Goal: Find specific page/section: Find specific page/section

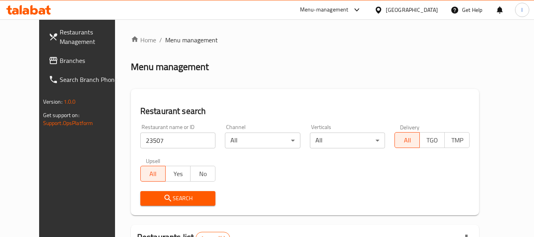
scroll to position [109, 0]
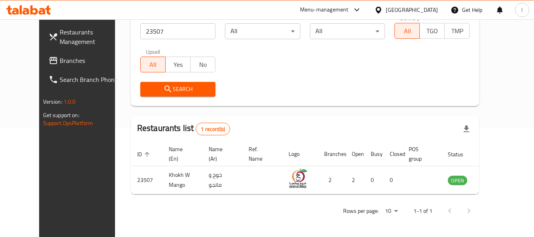
click at [431, 9] on div "[GEOGRAPHIC_DATA]" at bounding box center [412, 10] width 52 height 9
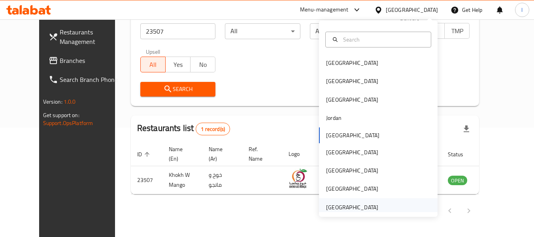
click at [333, 207] on div "[GEOGRAPHIC_DATA]" at bounding box center [352, 207] width 52 height 9
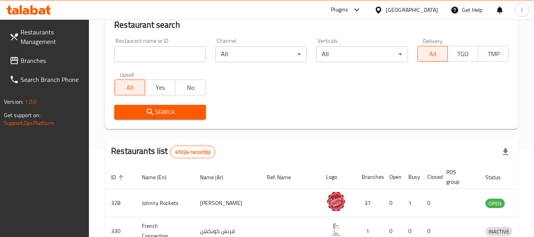
scroll to position [109, 0]
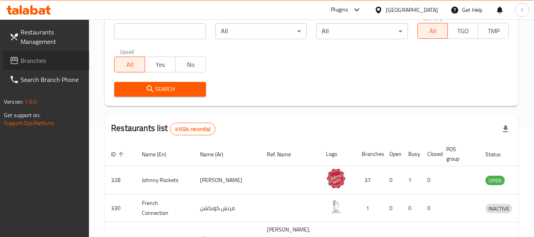
click at [45, 58] on span "Branches" at bounding box center [52, 60] width 62 height 9
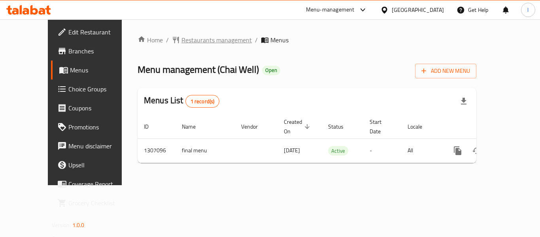
click at [181, 38] on span "Restaurants management" at bounding box center [216, 39] width 70 height 9
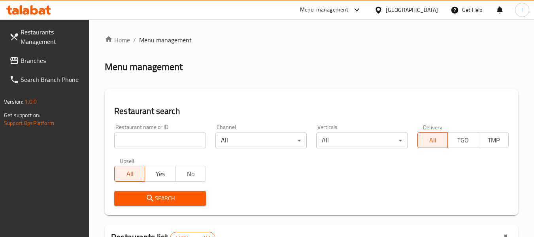
click at [141, 139] on input "search" at bounding box center [159, 140] width 91 height 16
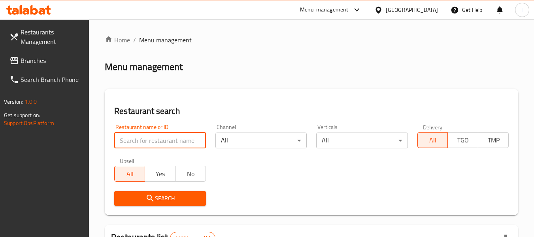
click at [142, 139] on input "search" at bounding box center [159, 140] width 91 height 16
paste input "704264"
type input "704264"
click button "Search" at bounding box center [159, 198] width 91 height 15
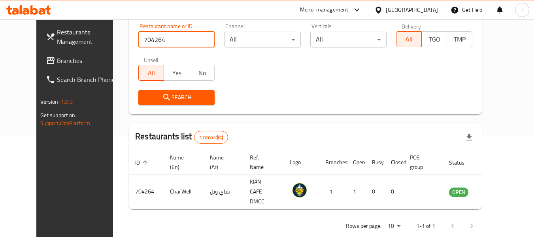
scroll to position [106, 0]
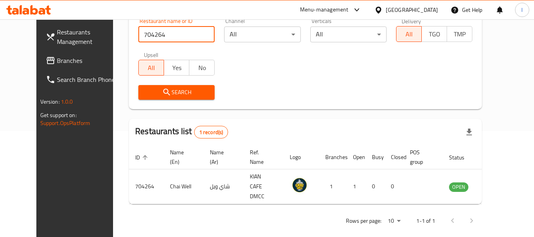
click at [57, 60] on span "Branches" at bounding box center [88, 60] width 62 height 9
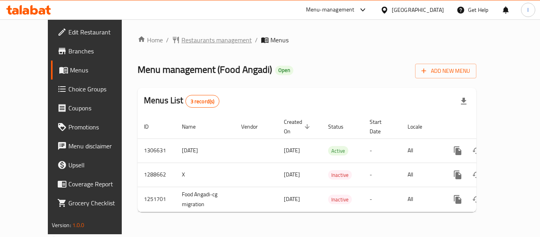
click at [188, 39] on span "Restaurants management" at bounding box center [216, 39] width 70 height 9
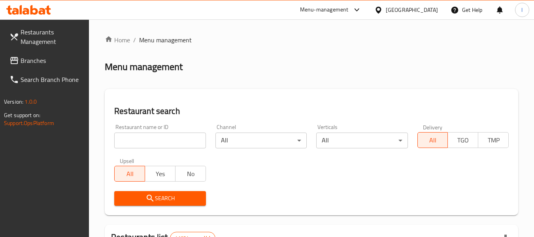
click at [165, 140] on input "search" at bounding box center [159, 140] width 91 height 16
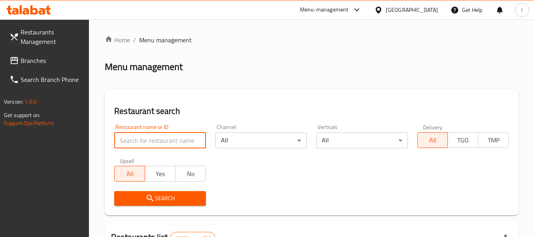
paste input "660366"
type input "660366"
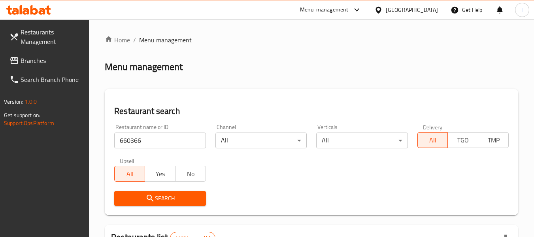
click at [149, 192] on button "Search" at bounding box center [159, 198] width 91 height 15
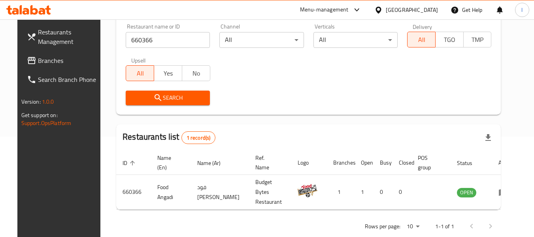
scroll to position [109, 0]
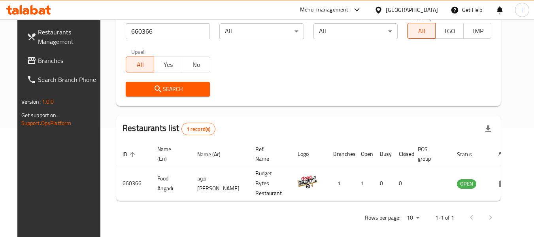
click at [47, 60] on span "Branches" at bounding box center [69, 60] width 62 height 9
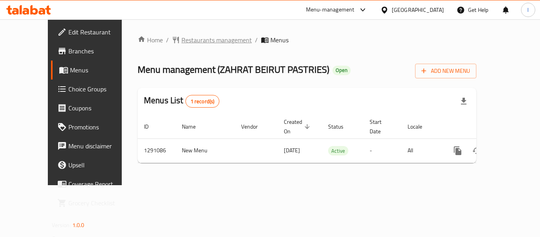
click at [181, 39] on span "Restaurants management" at bounding box center [216, 39] width 70 height 9
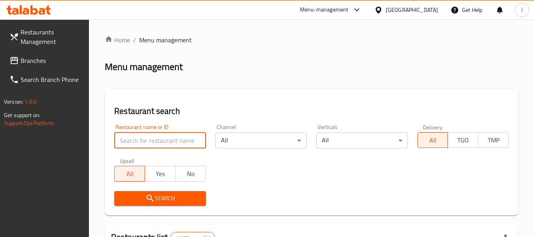
click at [146, 136] on input "search" at bounding box center [159, 140] width 91 height 16
paste input "698506"
type input "698506"
click button "Search" at bounding box center [159, 198] width 91 height 15
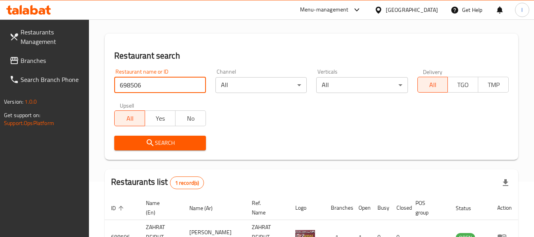
scroll to position [116, 0]
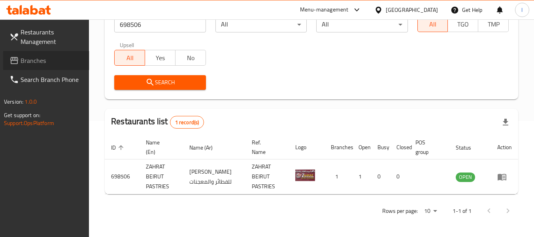
click at [59, 62] on span "Branches" at bounding box center [52, 60] width 62 height 9
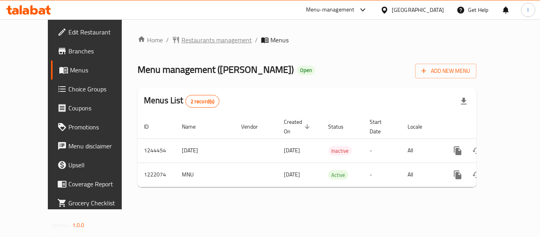
click at [186, 42] on span "Restaurants management" at bounding box center [216, 39] width 70 height 9
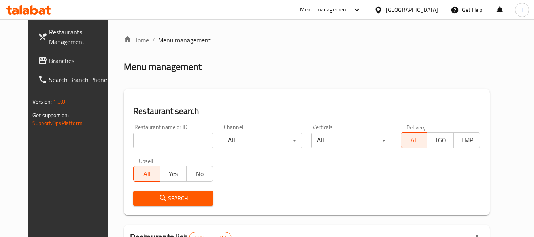
click at [150, 138] on input "search" at bounding box center [172, 140] width 79 height 16
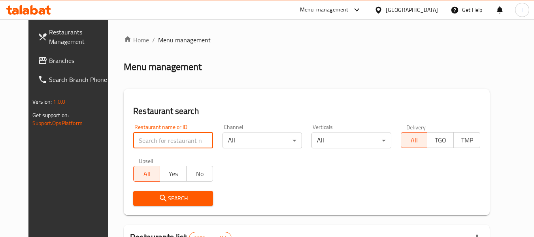
paste input "673936"
type input "673936"
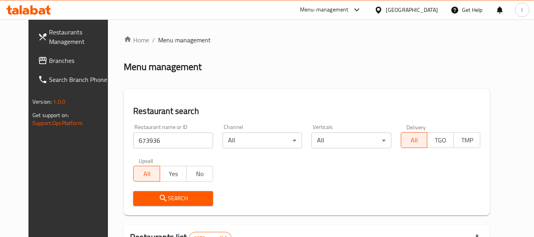
click at [164, 199] on span "Search" at bounding box center [172, 198] width 67 height 10
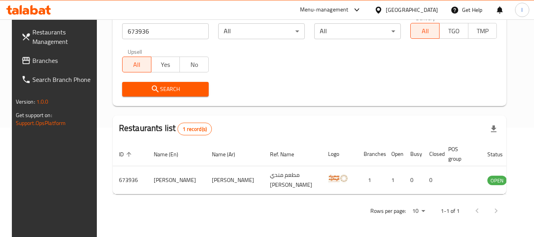
scroll to position [109, 0]
click at [386, 12] on div at bounding box center [379, 10] width 11 height 9
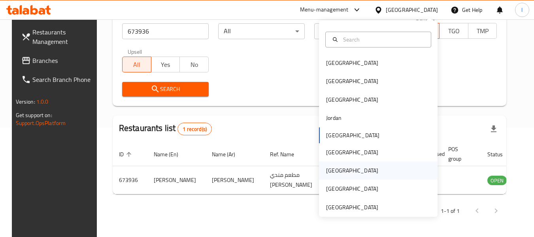
click at [326, 172] on div "Qatar" at bounding box center [352, 170] width 52 height 9
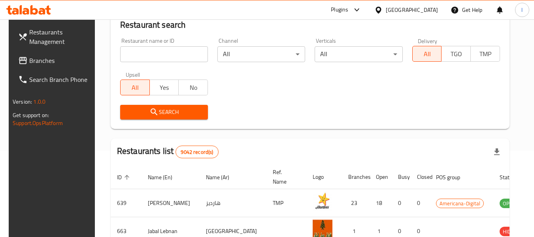
scroll to position [109, 0]
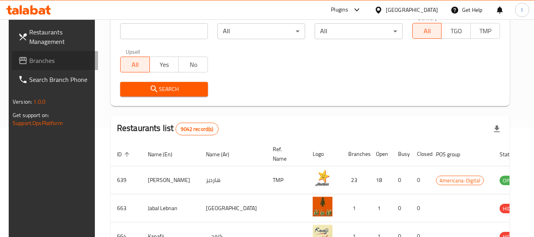
click at [40, 58] on span "Branches" at bounding box center [60, 60] width 62 height 9
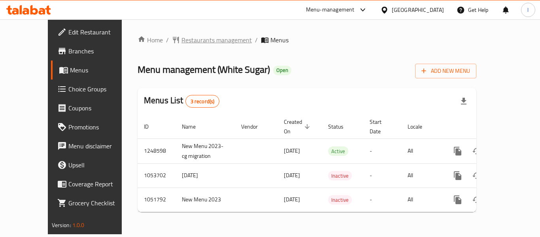
click at [195, 37] on span "Restaurants management" at bounding box center [216, 39] width 70 height 9
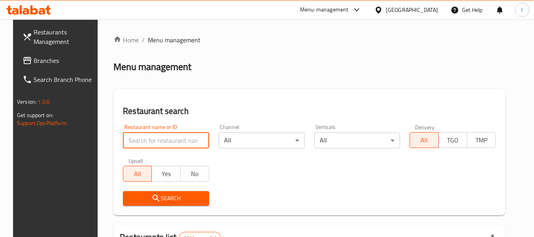
paste input "10958"
type input "10958"
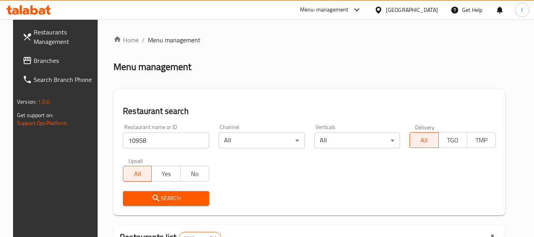
click at [162, 197] on span "Search" at bounding box center [165, 198] width 73 height 10
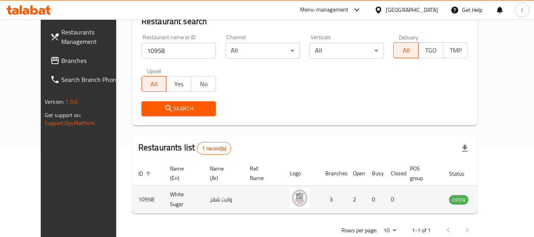
scroll to position [109, 0]
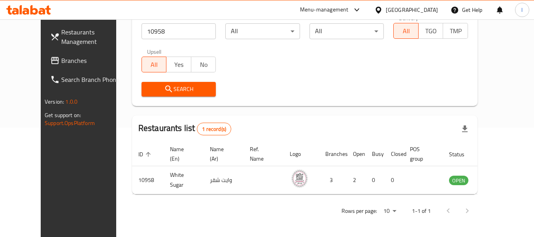
click at [425, 8] on div "Qatar" at bounding box center [412, 10] width 52 height 9
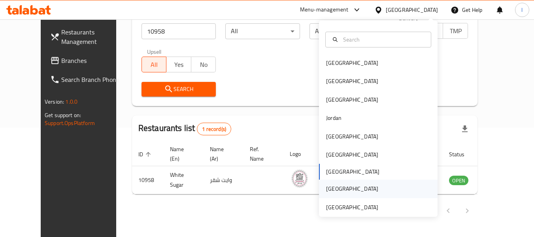
drag, startPoint x: 348, startPoint y: 203, endPoint x: 353, endPoint y: 192, distance: 12.2
click at [352, 194] on div "Bahrain Egypt Iraq Jordan Kuwait Oman Qatar Saudi Arabia United Arab Emirates" at bounding box center [378, 135] width 118 height 162
click at [352, 201] on div "[GEOGRAPHIC_DATA]" at bounding box center [352, 207] width 65 height 18
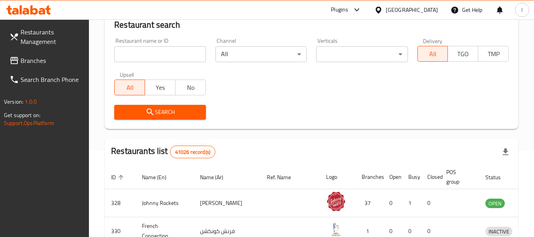
scroll to position [109, 0]
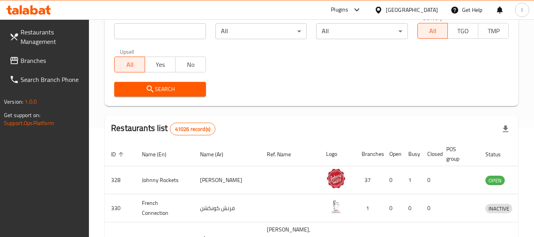
click at [49, 53] on link "Branches" at bounding box center [46, 60] width 86 height 19
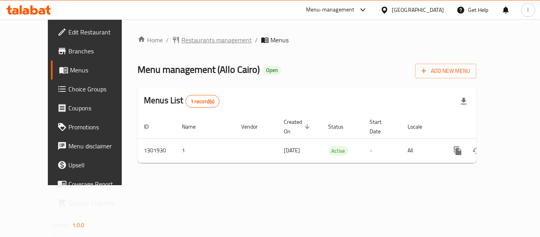
click at [181, 39] on span "Restaurants management" at bounding box center [216, 39] width 70 height 9
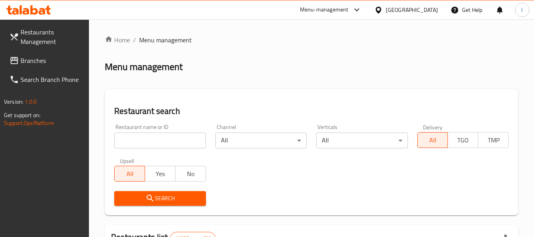
click at [157, 138] on input "search" at bounding box center [159, 140] width 91 height 16
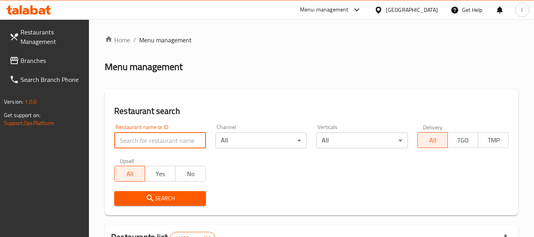
paste input "702221"
type input "702221"
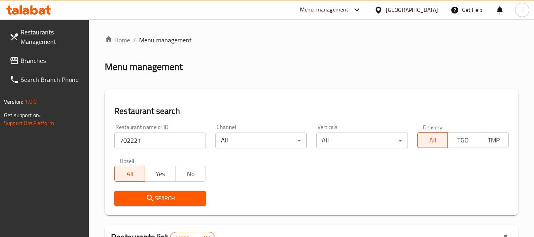
click at [153, 195] on icon "submit" at bounding box center [149, 197] width 9 height 9
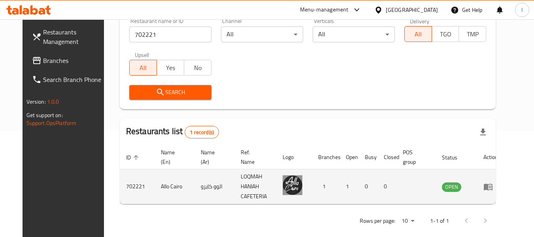
scroll to position [109, 0]
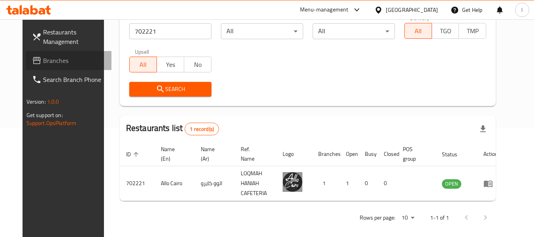
click at [64, 54] on link "Branches" at bounding box center [69, 60] width 86 height 19
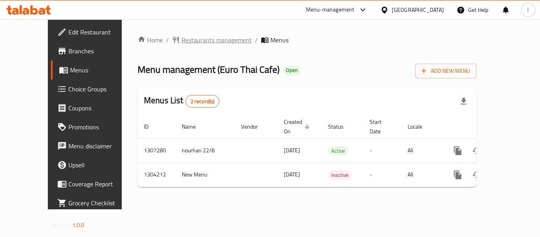
click at [181, 39] on span "Restaurants management" at bounding box center [216, 39] width 70 height 9
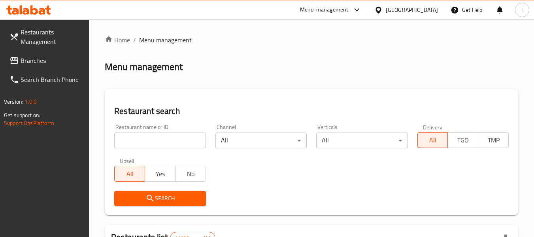
click at [154, 141] on input "search" at bounding box center [159, 140] width 91 height 16
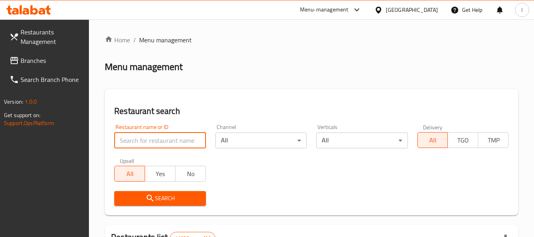
paste input "703056"
type input "703056"
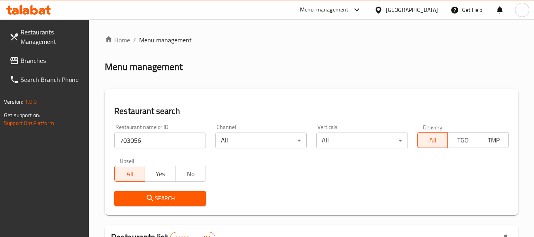
click at [162, 198] on span "Search" at bounding box center [159, 198] width 79 height 10
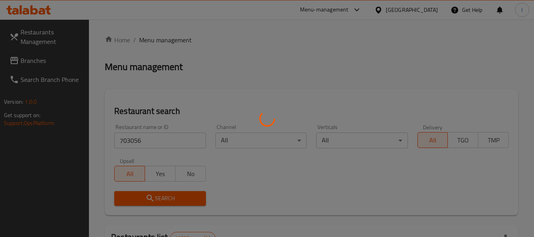
scroll to position [79, 0]
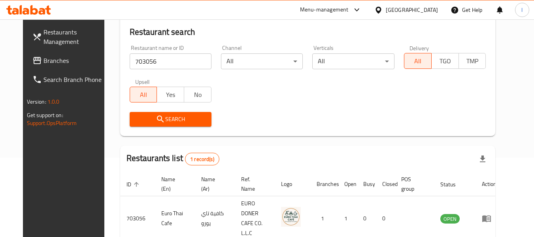
click at [34, 53] on link "Branches" at bounding box center [69, 60] width 86 height 19
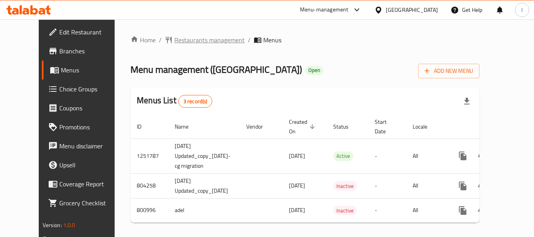
click at [181, 38] on span "Restaurants management" at bounding box center [209, 39] width 70 height 9
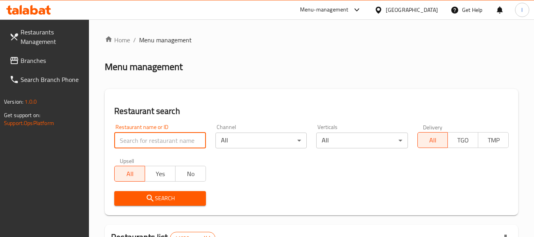
click at [151, 139] on input "search" at bounding box center [159, 140] width 91 height 16
paste input "653835"
type input "653835"
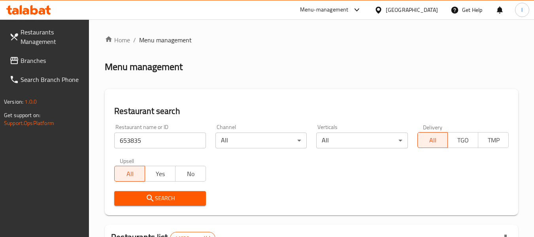
click at [137, 195] on span "Search" at bounding box center [159, 198] width 79 height 10
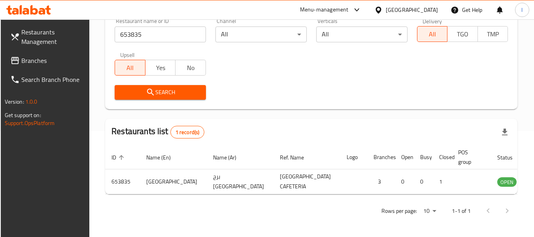
scroll to position [109, 0]
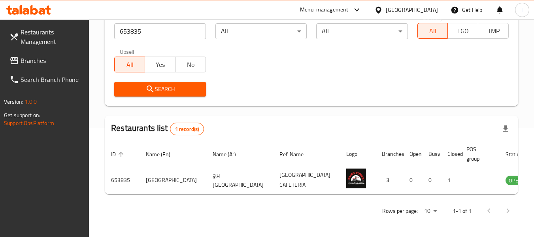
click at [59, 56] on span "Branches" at bounding box center [52, 60] width 62 height 9
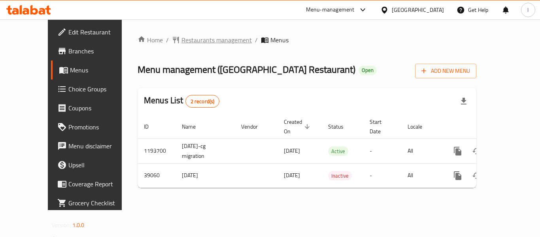
click at [181, 38] on span "Restaurants management" at bounding box center [216, 39] width 70 height 9
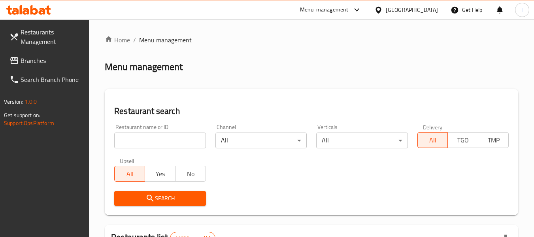
click at [167, 144] on input "search" at bounding box center [159, 140] width 91 height 16
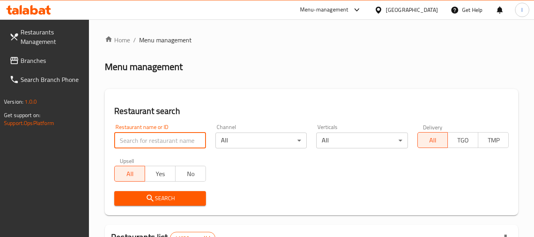
paste input "20309"
type input "20309"
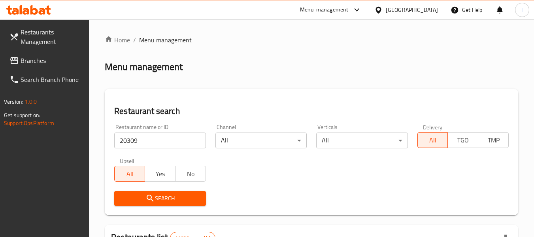
drag, startPoint x: 164, startPoint y: 194, endPoint x: 163, endPoint y: 190, distance: 4.1
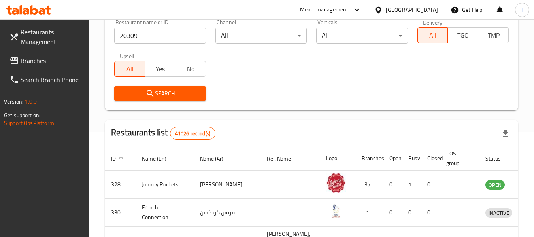
scroll to position [118, 0]
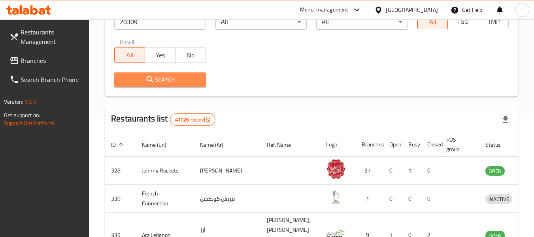
click at [179, 75] on span "Search" at bounding box center [159, 80] width 79 height 10
click at [179, 75] on div at bounding box center [267, 118] width 534 height 237
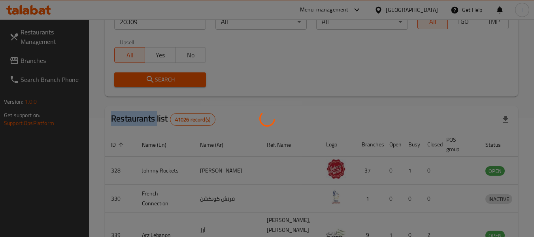
scroll to position [109, 0]
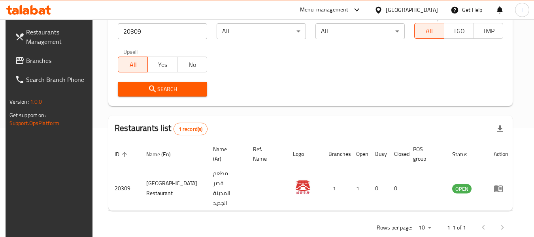
click at [422, 8] on div "[GEOGRAPHIC_DATA]" at bounding box center [412, 10] width 52 height 9
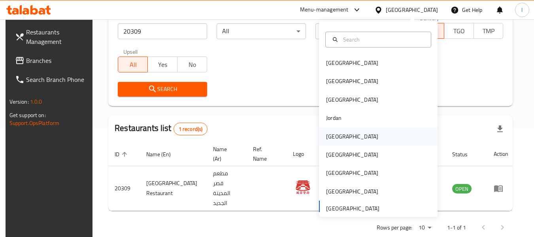
click at [359, 139] on div "[GEOGRAPHIC_DATA]" at bounding box center [378, 136] width 118 height 18
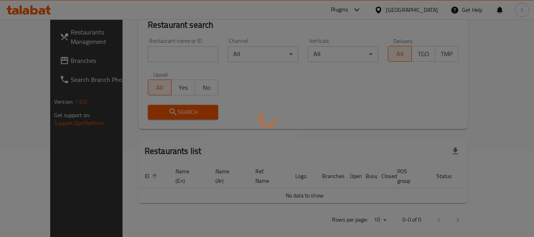
scroll to position [109, 0]
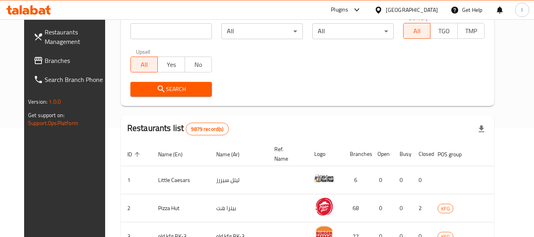
click at [57, 59] on span "Branches" at bounding box center [76, 60] width 62 height 9
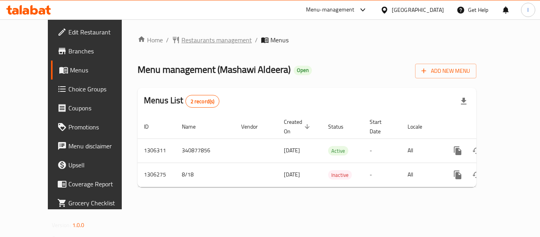
click at [188, 43] on span "Restaurants management" at bounding box center [216, 39] width 70 height 9
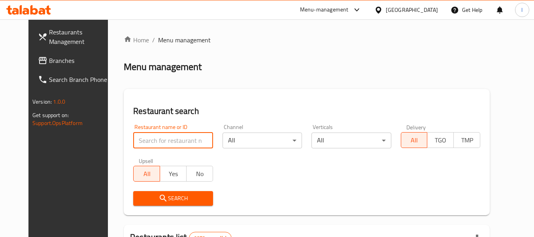
click at [158, 141] on input "search" at bounding box center [172, 140] width 79 height 16
paste input "704031"
type input "704031"
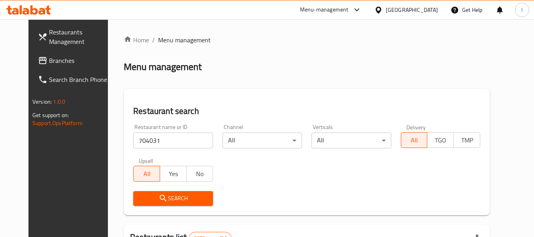
click at [164, 197] on span "Search" at bounding box center [172, 198] width 67 height 10
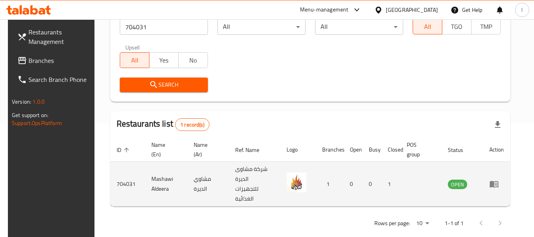
scroll to position [116, 0]
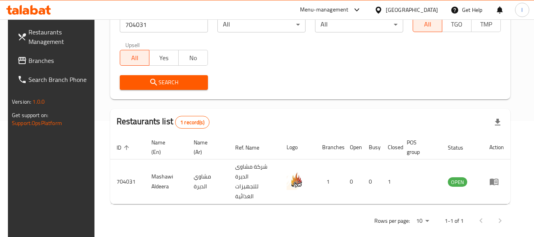
click at [424, 10] on div "[GEOGRAPHIC_DATA]" at bounding box center [412, 10] width 52 height 9
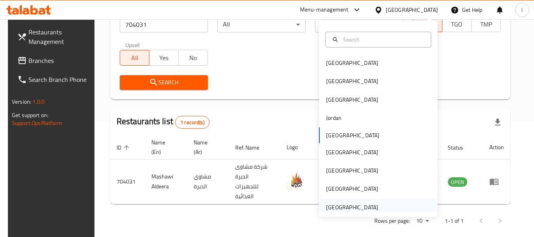
click at [354, 203] on div "[GEOGRAPHIC_DATA]" at bounding box center [352, 207] width 52 height 9
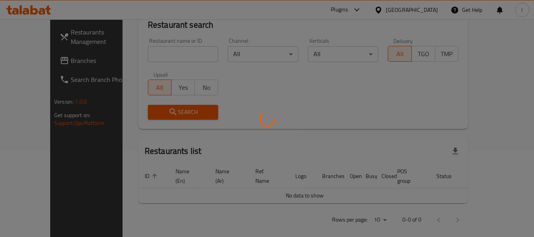
scroll to position [116, 0]
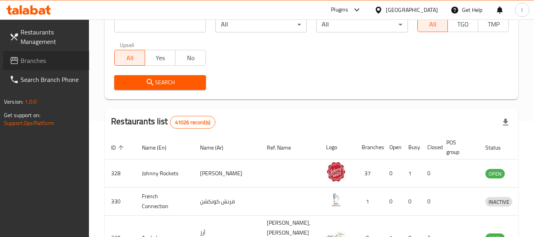
click at [30, 63] on span "Branches" at bounding box center [52, 60] width 62 height 9
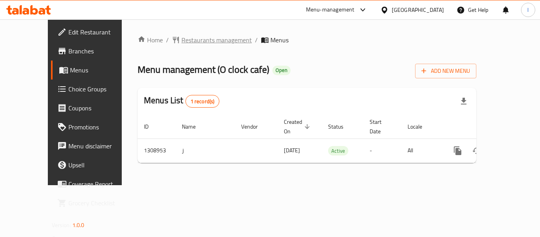
click at [195, 42] on span "Restaurants management" at bounding box center [216, 39] width 70 height 9
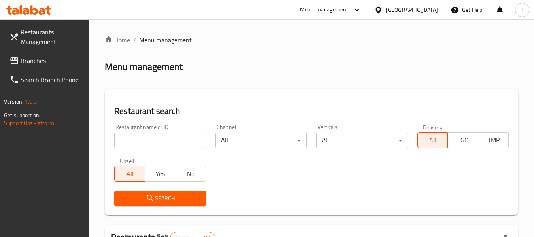
click at [171, 141] on input "search" at bounding box center [159, 140] width 91 height 16
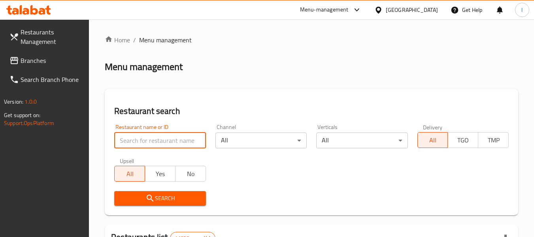
paste input "704792"
type input "704792"
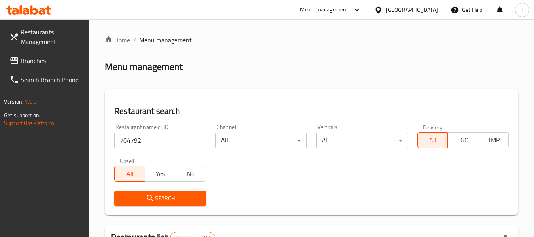
click at [160, 196] on span "Search" at bounding box center [159, 198] width 79 height 10
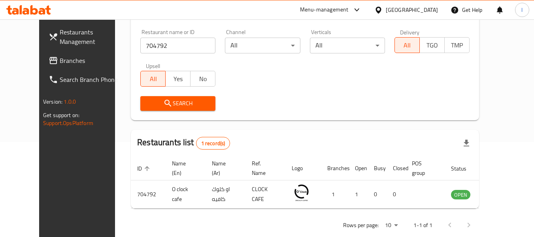
scroll to position [109, 0]
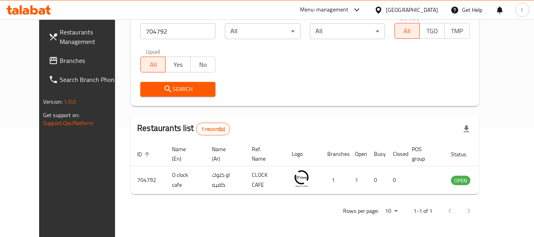
click at [389, 10] on div "[GEOGRAPHIC_DATA]" at bounding box center [412, 10] width 52 height 9
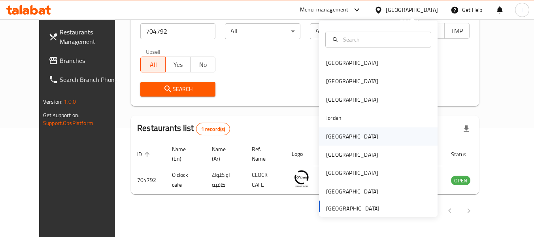
click at [333, 137] on div "[GEOGRAPHIC_DATA]" at bounding box center [352, 136] width 52 height 9
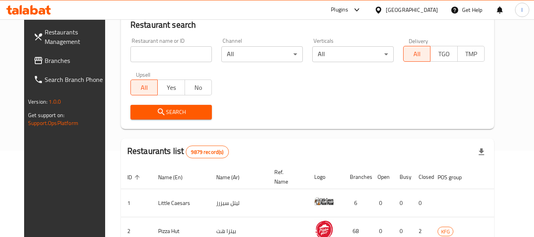
scroll to position [109, 0]
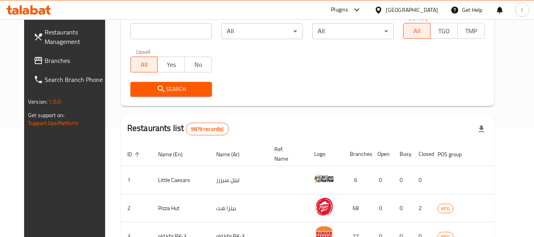
click at [63, 58] on span "Branches" at bounding box center [76, 60] width 62 height 9
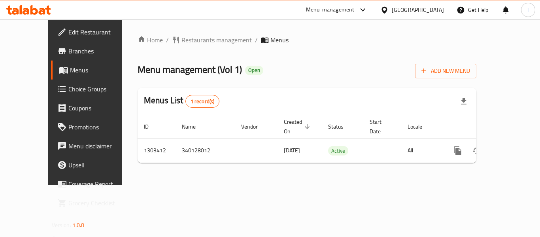
click at [181, 39] on span "Restaurants management" at bounding box center [216, 39] width 70 height 9
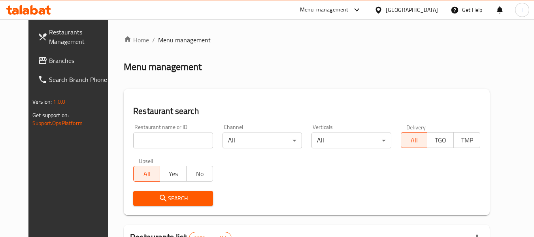
click at [135, 143] on input "search" at bounding box center [172, 140] width 79 height 16
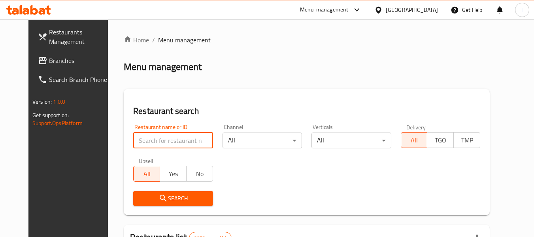
paste input "702823"
type input "702823"
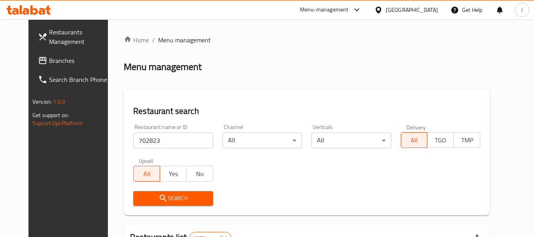
click at [158, 195] on icon "submit" at bounding box center [162, 197] width 9 height 9
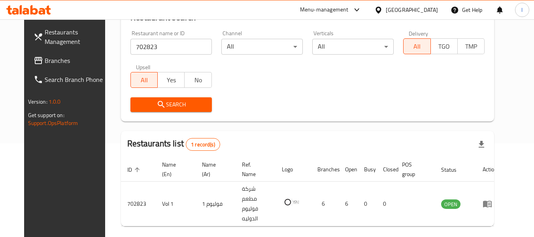
scroll to position [106, 0]
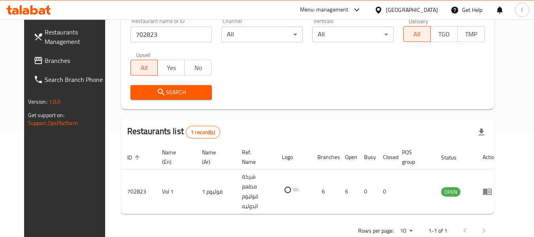
click at [430, 9] on div "[GEOGRAPHIC_DATA]" at bounding box center [412, 10] width 52 height 9
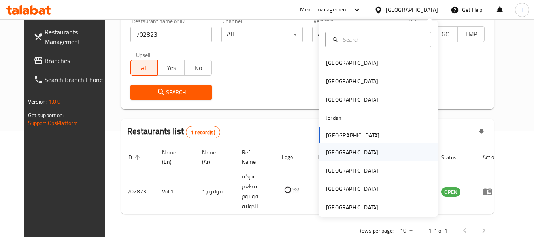
click at [347, 151] on div "[GEOGRAPHIC_DATA]" at bounding box center [378, 152] width 118 height 18
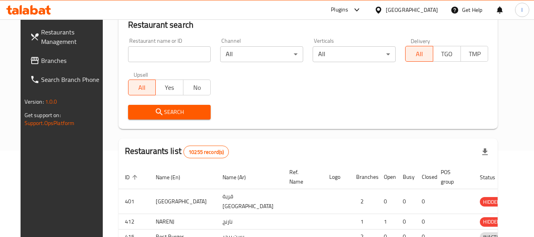
scroll to position [106, 0]
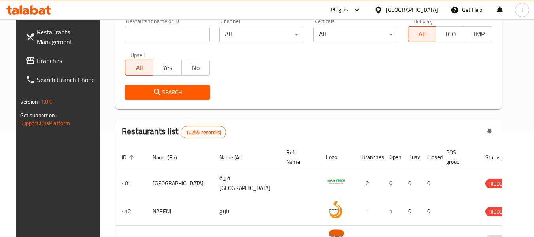
click at [43, 61] on span "Branches" at bounding box center [68, 60] width 62 height 9
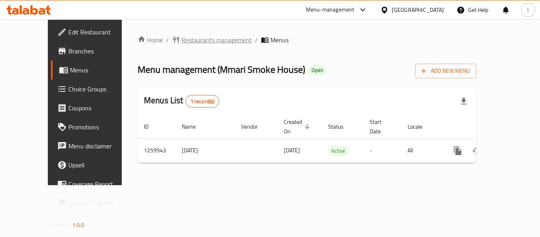
click at [181, 42] on span "Restaurants management" at bounding box center [216, 39] width 70 height 9
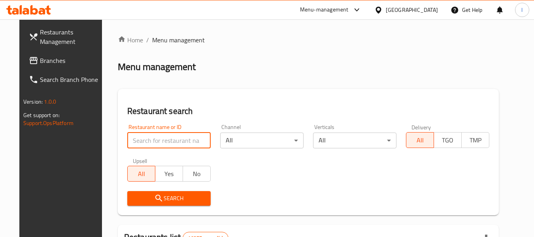
click at [152, 139] on input "search" at bounding box center [168, 140] width 83 height 16
paste input "684786"
type input "684786"
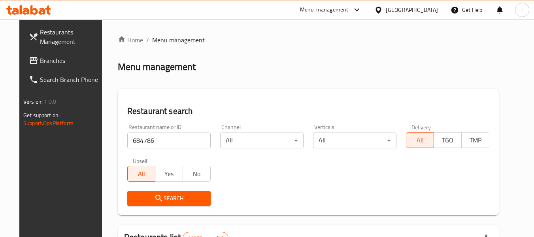
click at [154, 196] on icon "submit" at bounding box center [158, 197] width 9 height 9
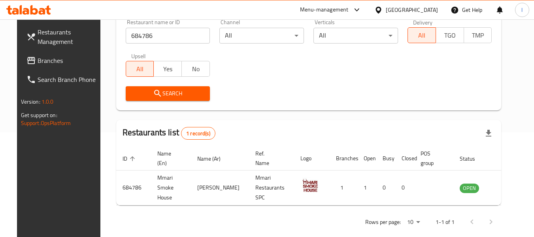
scroll to position [116, 0]
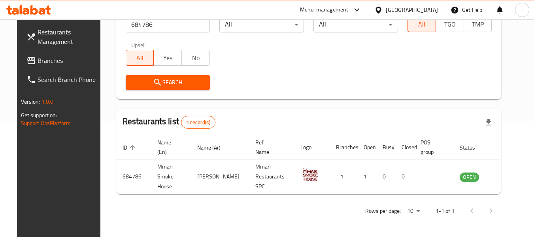
click at [382, 11] on icon at bounding box center [378, 10] width 8 height 8
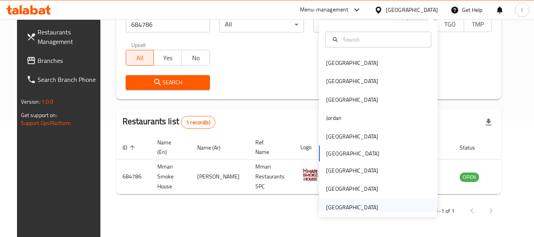
click at [380, 204] on div "[GEOGRAPHIC_DATA]" at bounding box center [378, 207] width 118 height 18
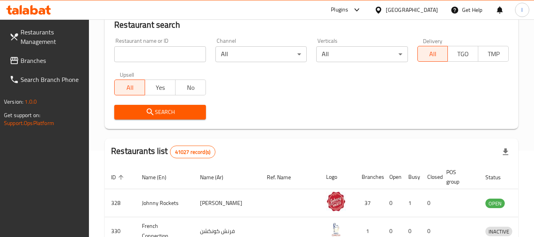
scroll to position [116, 0]
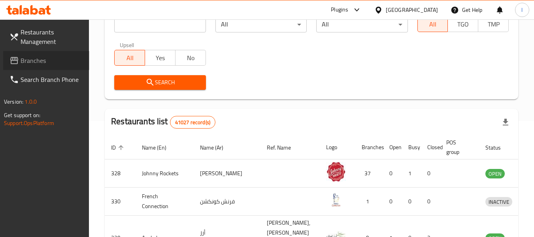
click at [60, 60] on span "Branches" at bounding box center [52, 60] width 62 height 9
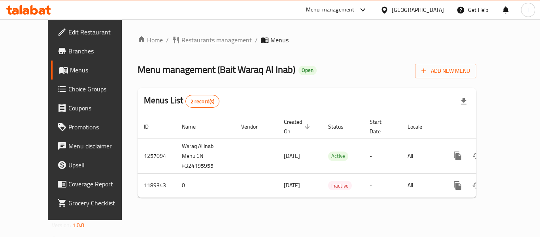
click at [186, 42] on span "Restaurants management" at bounding box center [216, 39] width 70 height 9
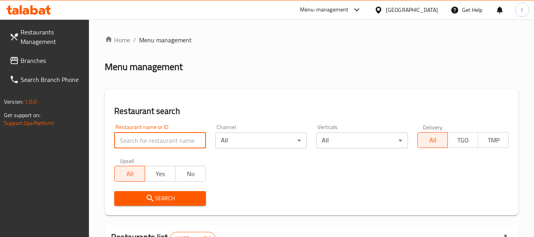
click at [150, 143] on input "search" at bounding box center [159, 140] width 91 height 16
paste input "667258"
type input "667258"
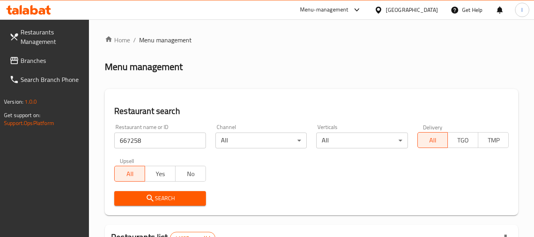
click at [177, 196] on span "Search" at bounding box center [159, 198] width 79 height 10
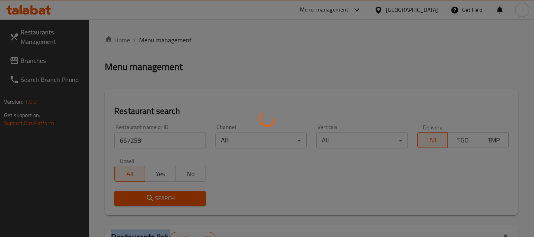
click at [177, 196] on div at bounding box center [267, 118] width 534 height 237
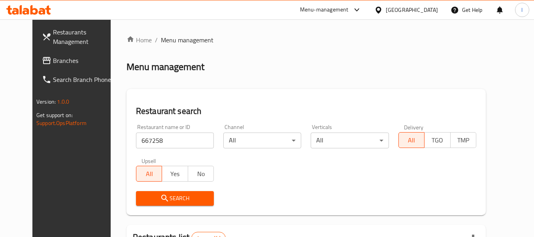
click at [230, 178] on div at bounding box center [267, 118] width 534 height 237
click at [240, 166] on div "Restaurant name or ID 667258 Restaurant name or ID Channel All ​ Verticals All …" at bounding box center [306, 164] width 350 height 91
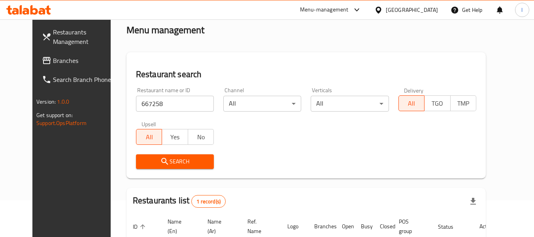
scroll to position [79, 0]
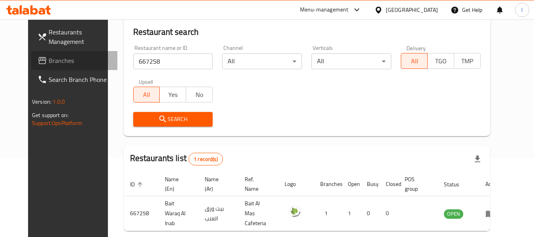
click at [31, 55] on link "Branches" at bounding box center [74, 60] width 86 height 19
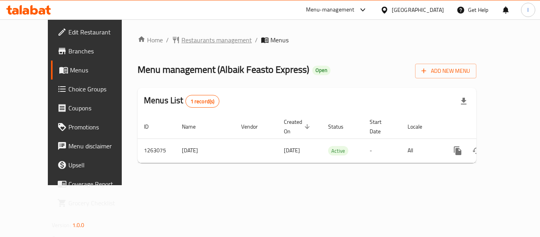
click at [183, 41] on span "Restaurants management" at bounding box center [216, 39] width 70 height 9
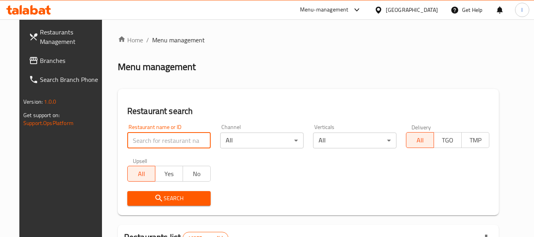
click at [172, 140] on input "search" at bounding box center [168, 140] width 83 height 16
paste input "685826"
type input "685826"
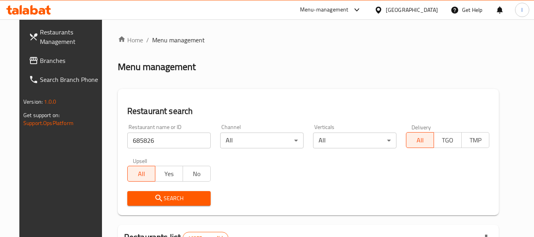
click at [181, 192] on button "Search" at bounding box center [168, 198] width 83 height 15
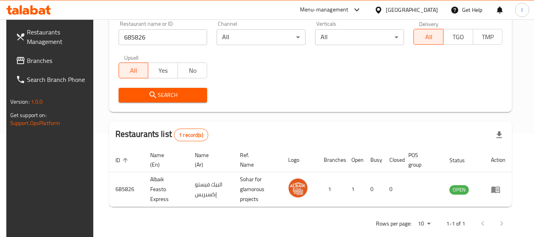
scroll to position [116, 0]
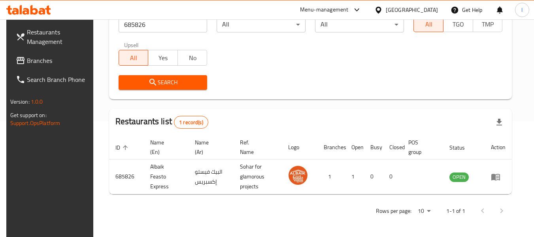
click at [430, 9] on div "[GEOGRAPHIC_DATA]" at bounding box center [412, 10] width 52 height 9
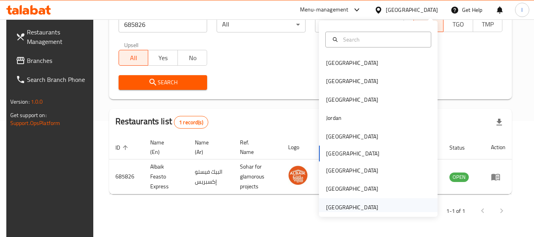
click at [368, 203] on div "[GEOGRAPHIC_DATA]" at bounding box center [352, 207] width 52 height 9
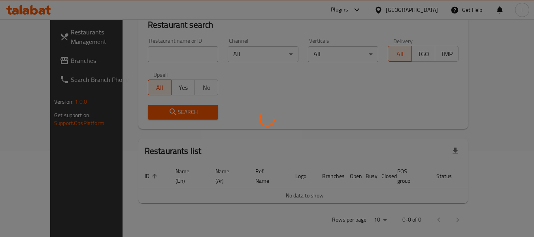
scroll to position [116, 0]
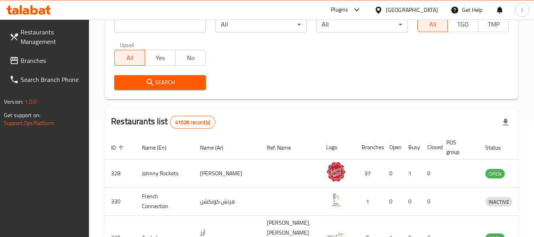
click at [67, 63] on span "Branches" at bounding box center [52, 60] width 62 height 9
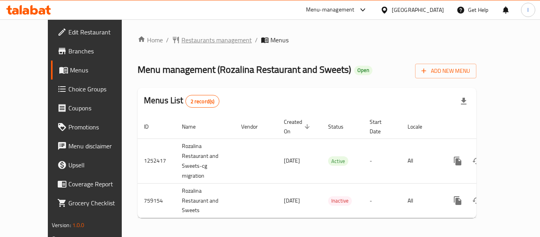
click at [186, 40] on span "Restaurants management" at bounding box center [216, 39] width 70 height 9
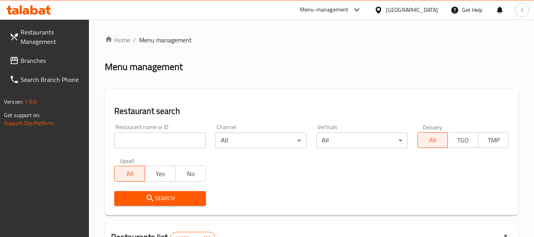
click at [163, 139] on input "search" at bounding box center [159, 140] width 91 height 16
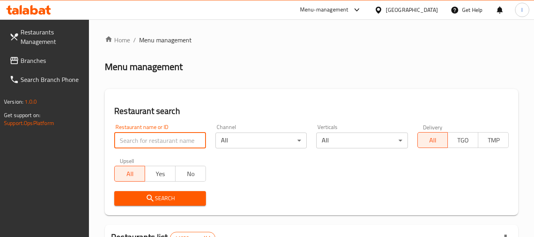
paste input "650055"
type input "650055"
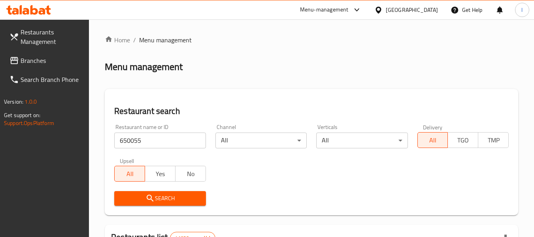
click at [160, 194] on span "Search" at bounding box center [159, 198] width 79 height 10
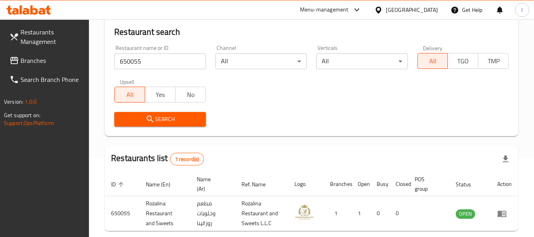
scroll to position [116, 0]
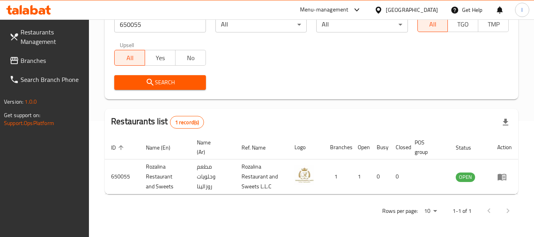
click at [431, 6] on div "[GEOGRAPHIC_DATA]" at bounding box center [412, 10] width 52 height 9
click at [67, 61] on span "Branches" at bounding box center [52, 60] width 62 height 9
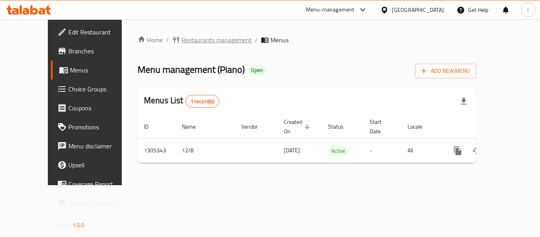
click at [181, 38] on span "Restaurants management" at bounding box center [216, 39] width 70 height 9
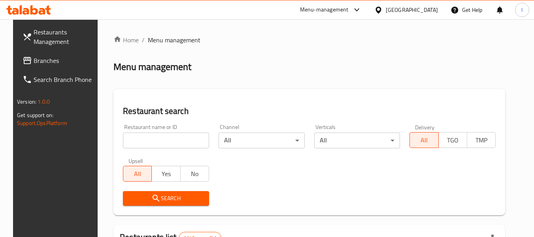
click at [134, 134] on input "search" at bounding box center [166, 140] width 86 height 16
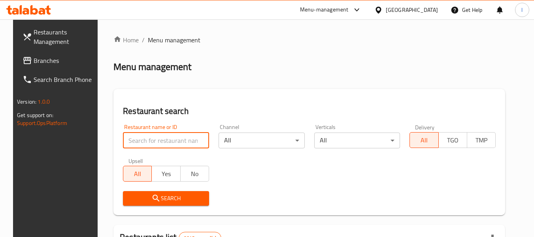
paste input "703667"
type input "703667"
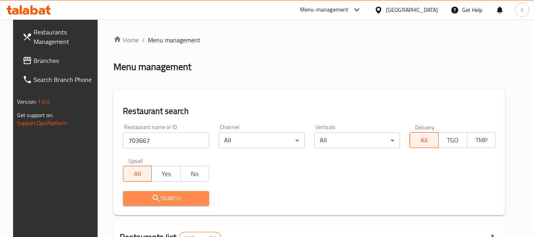
click at [152, 195] on icon "submit" at bounding box center [155, 197] width 7 height 7
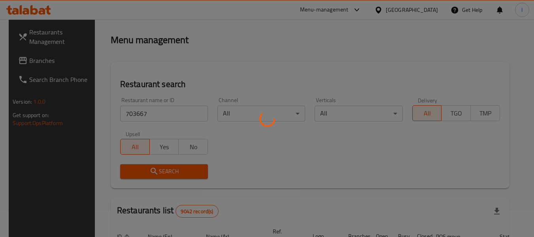
scroll to position [79, 0]
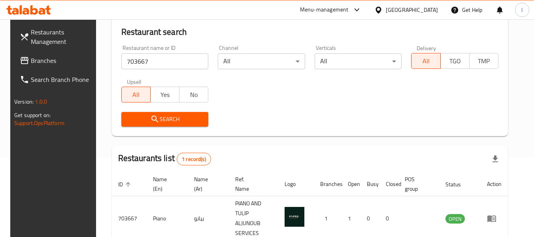
click at [382, 8] on icon at bounding box center [378, 10] width 8 height 8
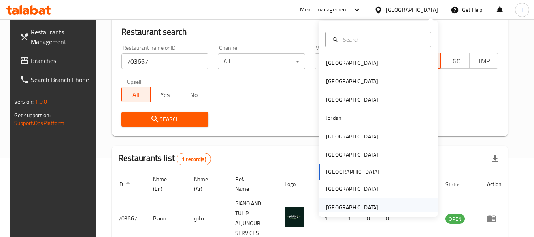
click at [358, 206] on div "[GEOGRAPHIC_DATA]" at bounding box center [352, 207] width 52 height 9
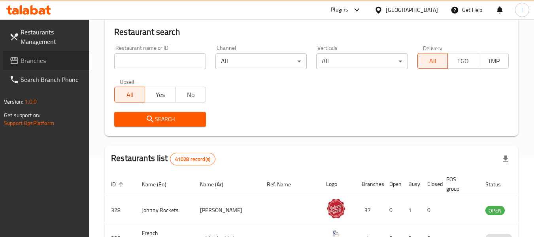
click at [54, 51] on link "Branches" at bounding box center [46, 60] width 86 height 19
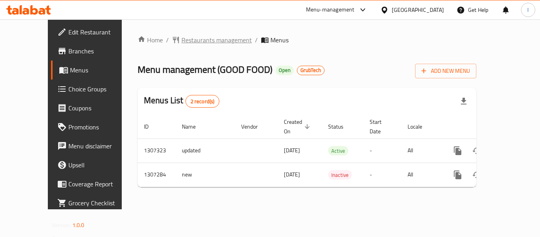
click at [187, 39] on span "Restaurants management" at bounding box center [216, 39] width 70 height 9
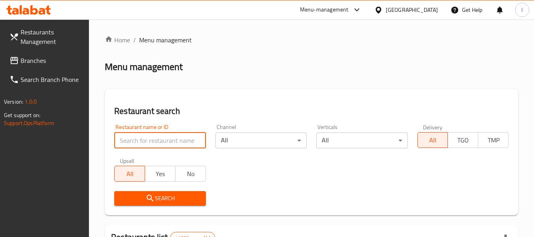
click at [176, 137] on input "search" at bounding box center [159, 140] width 91 height 16
paste input "704377"
type input "704377"
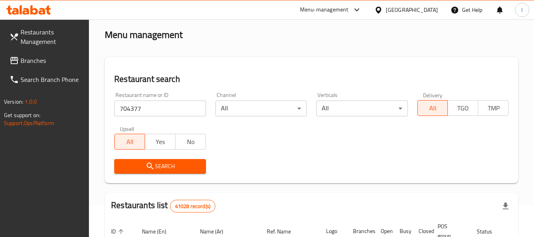
scroll to position [79, 0]
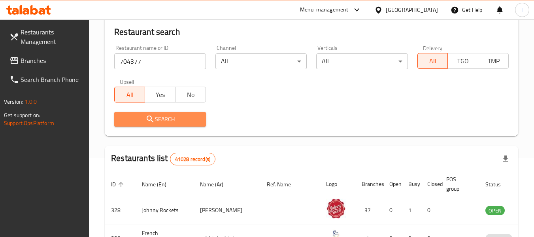
click at [175, 126] on button "Search" at bounding box center [159, 119] width 91 height 15
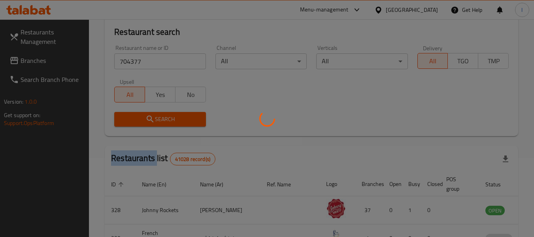
click at [175, 126] on div at bounding box center [267, 118] width 534 height 237
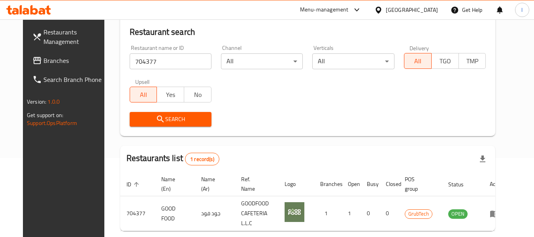
click at [271, 111] on div "Search" at bounding box center [308, 119] width 366 height 24
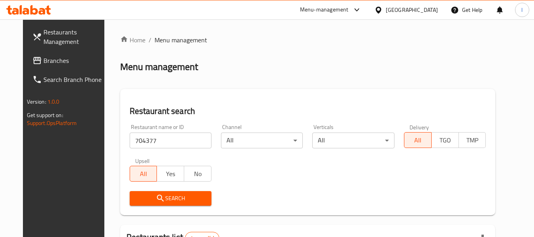
scroll to position [109, 0]
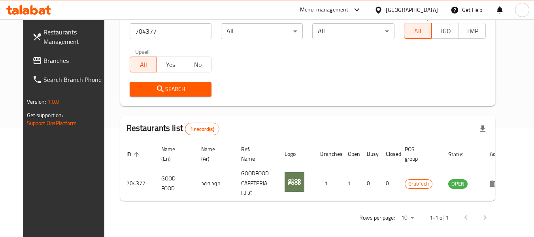
click at [45, 69] on link "Branches" at bounding box center [69, 60] width 86 height 19
click at [50, 62] on span "Branches" at bounding box center [74, 60] width 62 height 9
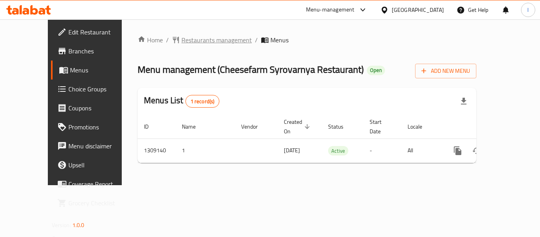
click at [194, 43] on span "Restaurants management" at bounding box center [216, 39] width 70 height 9
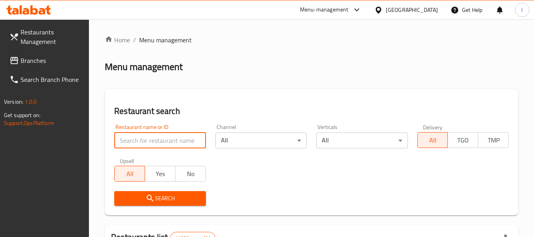
click at [168, 141] on input "search" at bounding box center [159, 140] width 91 height 16
paste input "704630"
type input "704630"
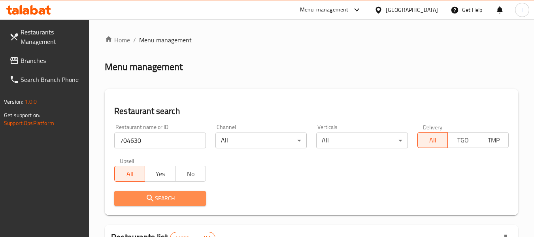
click at [160, 200] on span "Search" at bounding box center [159, 198] width 79 height 10
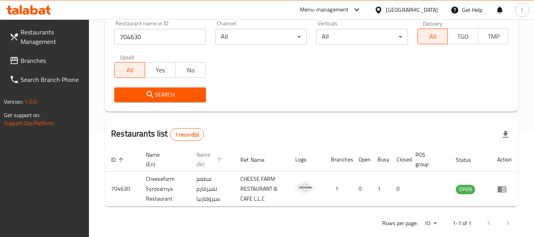
scroll to position [116, 0]
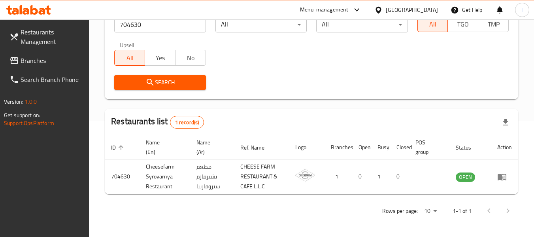
click at [47, 62] on span "Branches" at bounding box center [52, 60] width 62 height 9
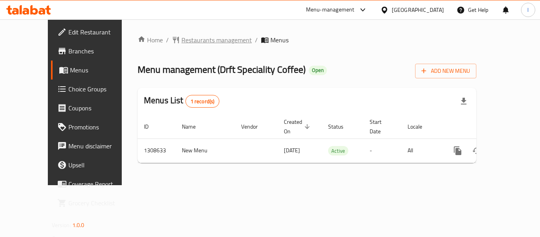
click at [181, 43] on span "Restaurants management" at bounding box center [216, 39] width 70 height 9
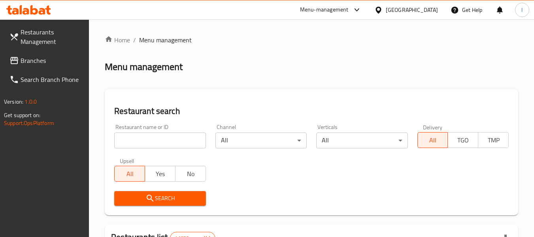
click at [143, 141] on input "search" at bounding box center [159, 140] width 91 height 16
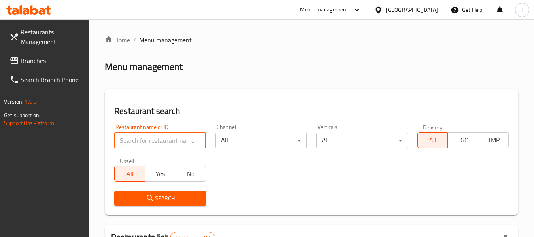
paste input "704870"
type input "704870"
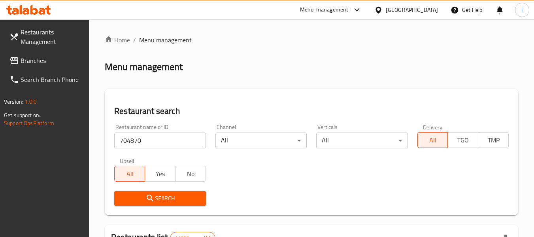
click at [167, 194] on span "Search" at bounding box center [159, 198] width 79 height 10
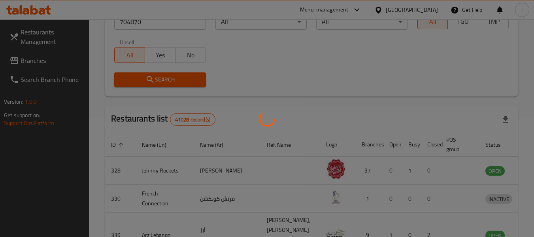
scroll to position [116, 0]
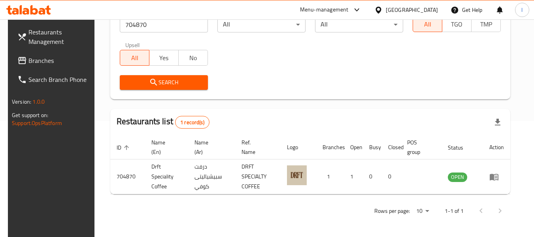
click at [389, 12] on div "[GEOGRAPHIC_DATA]" at bounding box center [412, 10] width 52 height 9
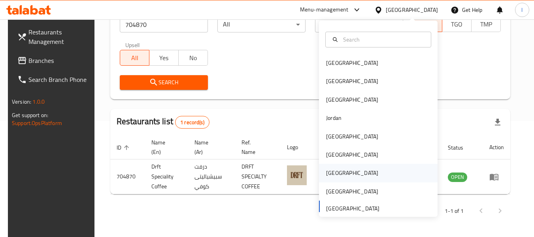
click at [355, 172] on div "[GEOGRAPHIC_DATA]" at bounding box center [378, 173] width 118 height 18
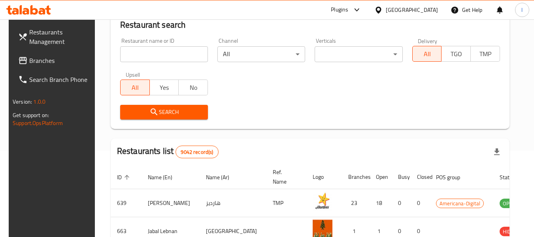
scroll to position [116, 0]
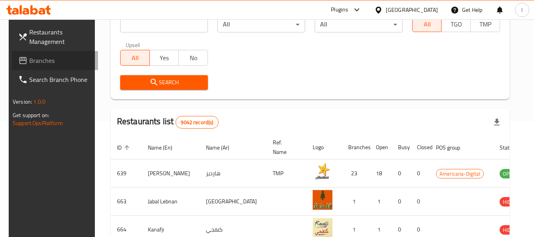
click at [38, 62] on span "Branches" at bounding box center [60, 60] width 62 height 9
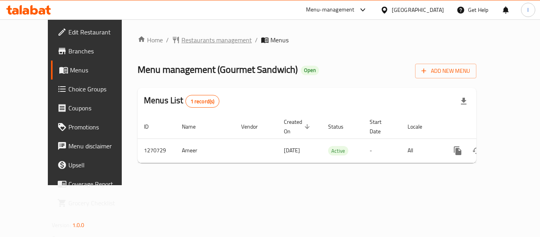
click at [197, 41] on span "Restaurants management" at bounding box center [216, 39] width 70 height 9
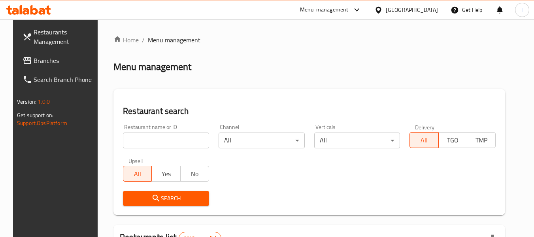
click at [134, 146] on input "search" at bounding box center [166, 140] width 86 height 16
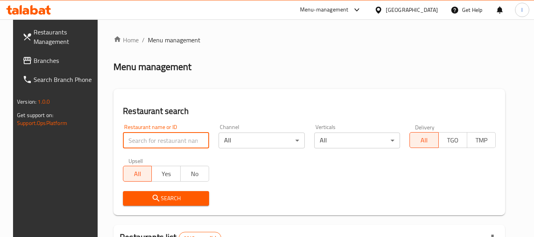
paste input "689334"
type input "689334"
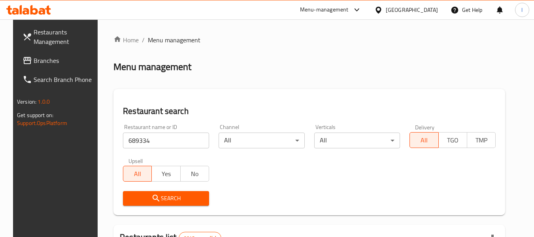
click at [169, 200] on span "Search" at bounding box center [165, 198] width 73 height 10
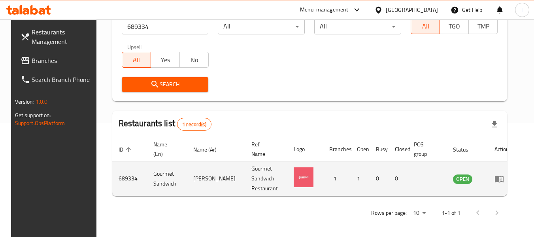
scroll to position [116, 0]
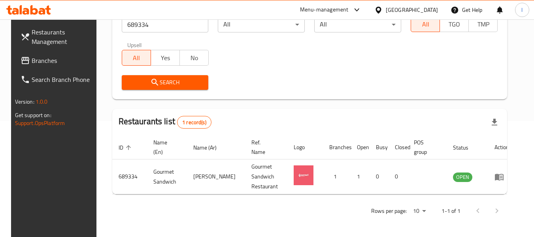
click at [424, 6] on div "[GEOGRAPHIC_DATA]" at bounding box center [412, 10] width 52 height 9
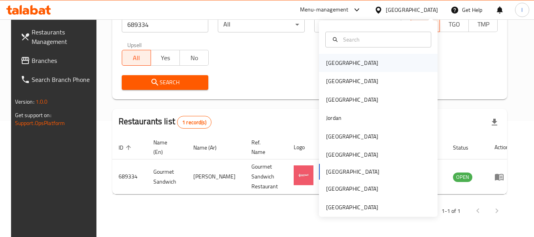
click at [320, 63] on div "[GEOGRAPHIC_DATA]" at bounding box center [352, 63] width 65 height 18
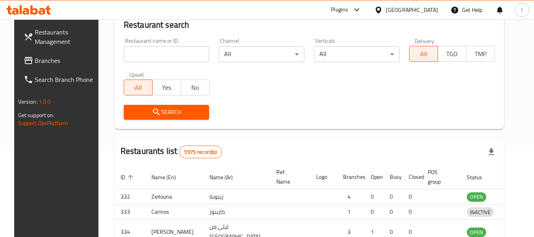
scroll to position [116, 0]
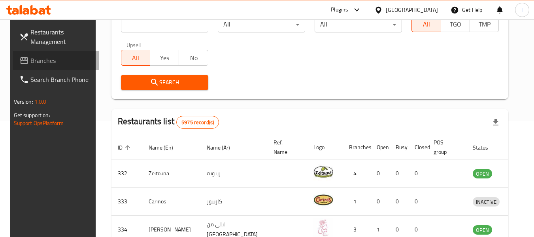
click at [20, 58] on icon at bounding box center [24, 60] width 8 height 7
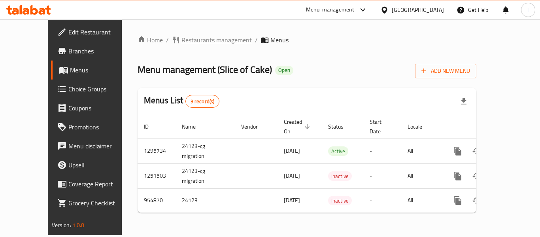
click at [183, 43] on span "Restaurants management" at bounding box center [216, 39] width 70 height 9
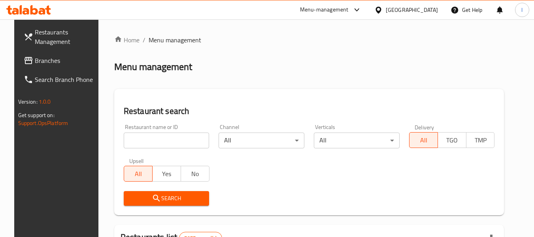
click at [153, 138] on input "search" at bounding box center [167, 140] width 86 height 16
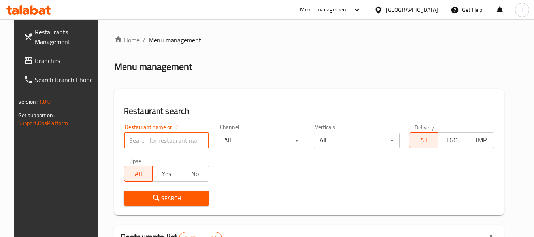
paste input "659502"
type input "659502"
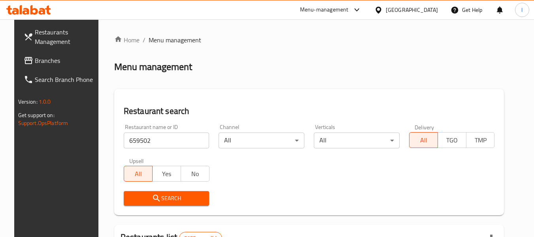
click at [141, 194] on span "Search" at bounding box center [166, 198] width 73 height 10
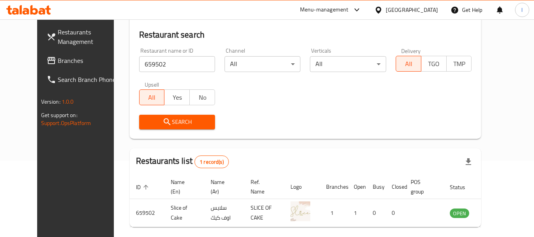
scroll to position [79, 0]
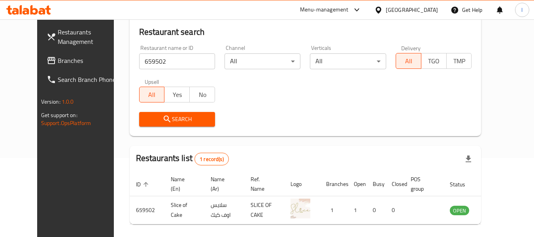
click at [386, 9] on div at bounding box center [379, 10] width 11 height 9
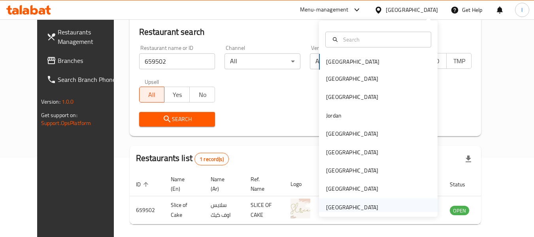
click at [371, 209] on div "[GEOGRAPHIC_DATA]" at bounding box center [352, 207] width 65 height 18
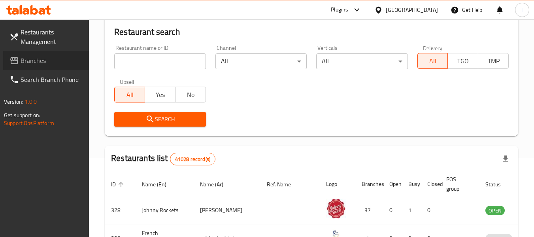
click at [20, 59] on span at bounding box center [14, 60] width 11 height 9
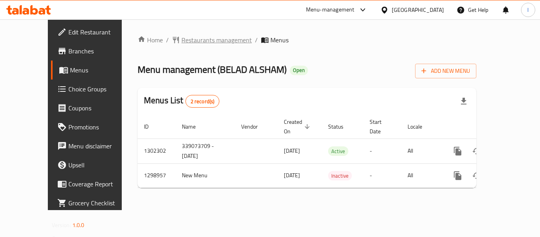
click at [181, 41] on span "Restaurants management" at bounding box center [216, 39] width 70 height 9
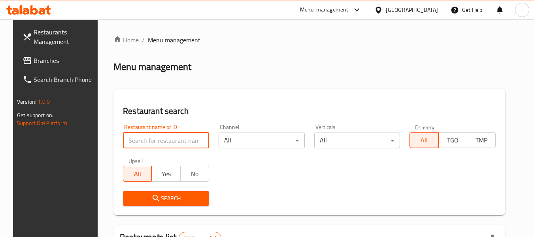
click at [135, 135] on input "search" at bounding box center [166, 140] width 86 height 16
paste input "701041"
type input "701041"
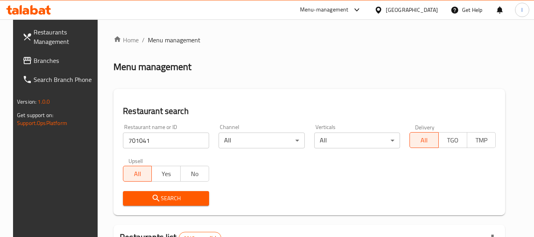
click at [151, 197] on icon "submit" at bounding box center [155, 197] width 9 height 9
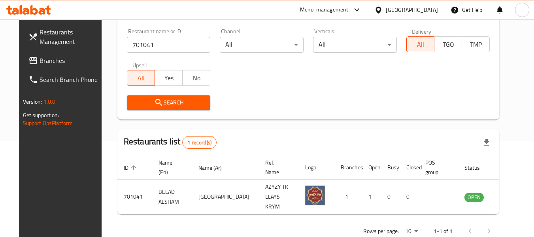
scroll to position [109, 0]
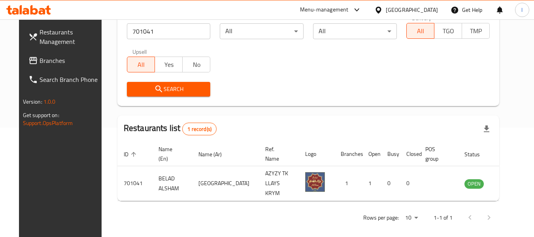
click at [425, 9] on div "[GEOGRAPHIC_DATA]" at bounding box center [412, 10] width 52 height 9
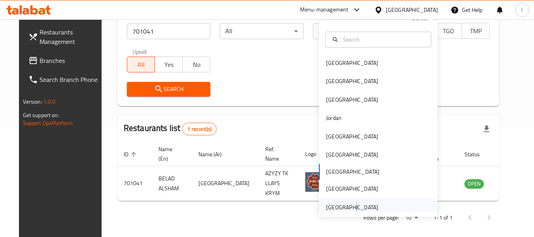
click at [344, 206] on div "[GEOGRAPHIC_DATA]" at bounding box center [352, 207] width 52 height 9
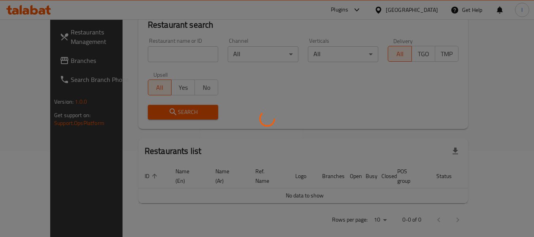
scroll to position [109, 0]
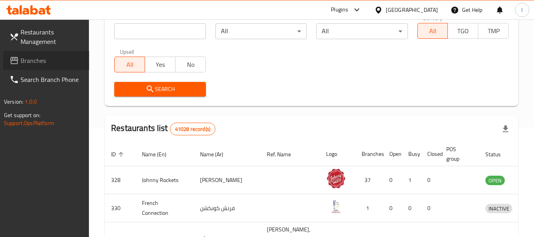
click at [48, 60] on span "Branches" at bounding box center [52, 60] width 62 height 9
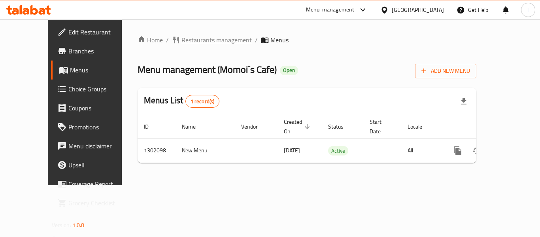
click at [203, 41] on span "Restaurants management" at bounding box center [216, 39] width 70 height 9
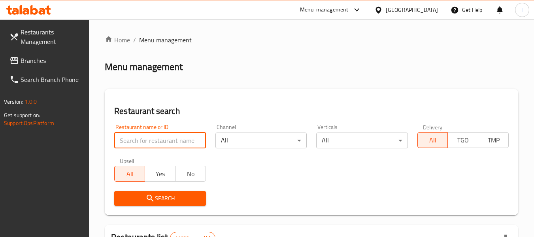
click at [157, 140] on input "search" at bounding box center [159, 140] width 91 height 16
paste input "702237"
type input "702237"
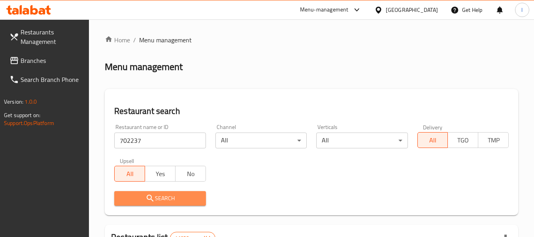
click at [149, 194] on icon "submit" at bounding box center [149, 197] width 9 height 9
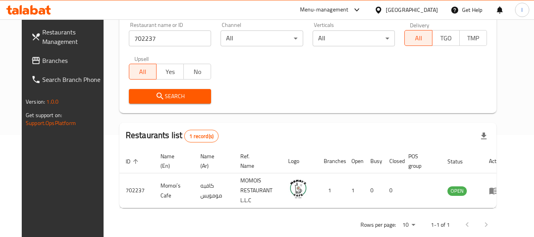
scroll to position [116, 0]
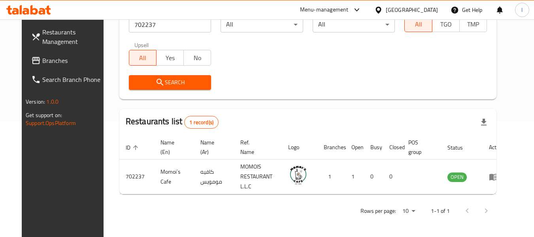
click at [376, 9] on icon at bounding box center [378, 9] width 6 height 7
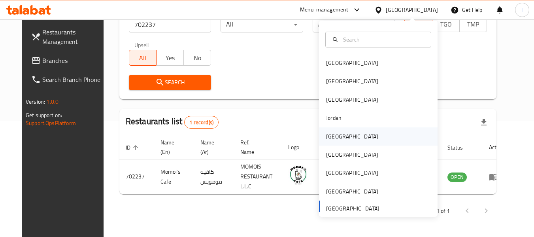
click at [340, 137] on div "[GEOGRAPHIC_DATA]" at bounding box center [352, 136] width 65 height 18
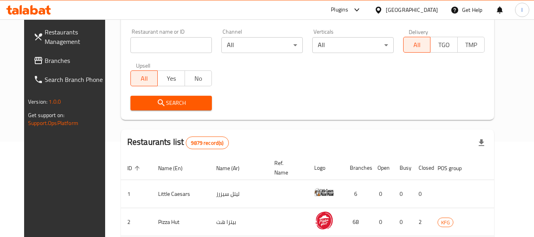
scroll to position [76, 0]
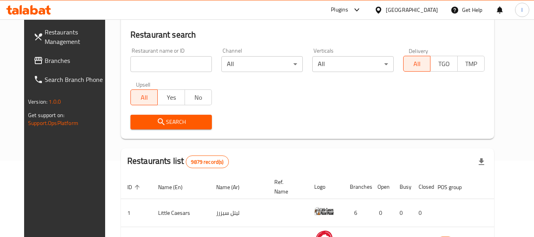
click at [56, 66] on link "Branches" at bounding box center [70, 60] width 86 height 19
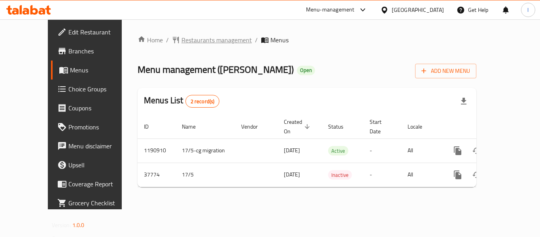
click at [187, 41] on span "Restaurants management" at bounding box center [216, 39] width 70 height 9
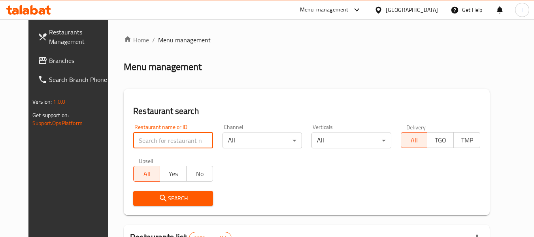
click at [160, 139] on input "search" at bounding box center [172, 140] width 79 height 16
paste input "19626"
type input "19626"
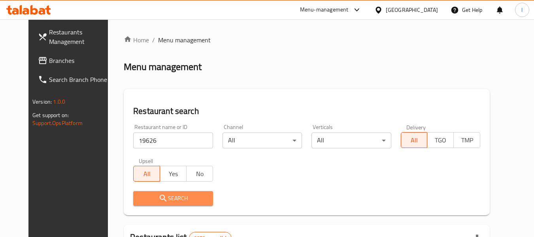
click at [179, 201] on span "Search" at bounding box center [172, 198] width 67 height 10
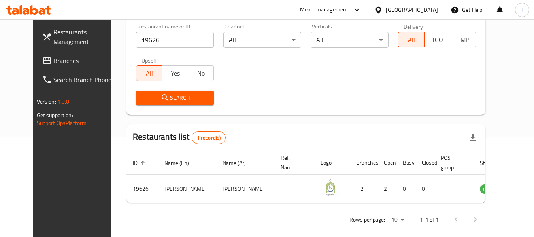
scroll to position [109, 0]
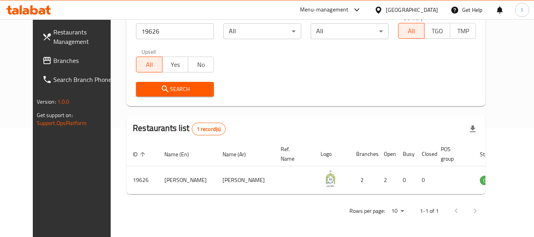
click at [422, 8] on div "[GEOGRAPHIC_DATA]" at bounding box center [412, 10] width 52 height 9
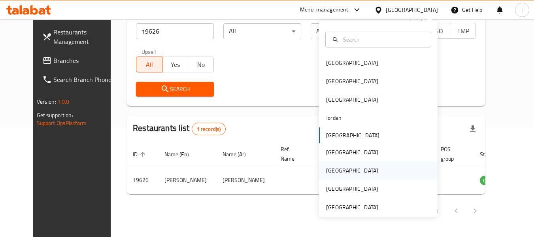
click at [335, 173] on div "[GEOGRAPHIC_DATA]" at bounding box center [352, 170] width 65 height 18
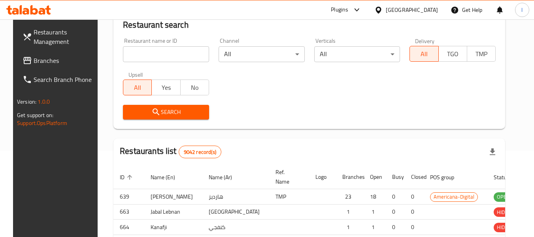
scroll to position [109, 0]
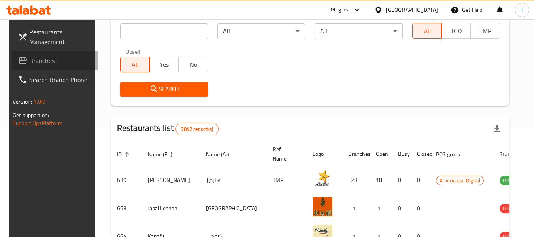
click at [58, 61] on span "Branches" at bounding box center [60, 60] width 62 height 9
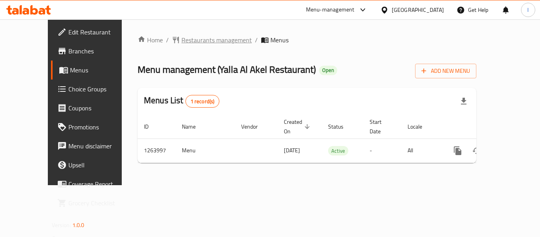
click at [181, 41] on span "Restaurants management" at bounding box center [216, 39] width 70 height 9
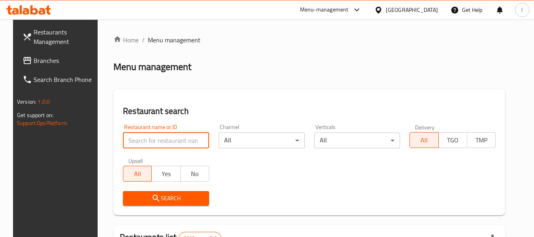
click at [157, 140] on input "search" at bounding box center [166, 140] width 86 height 16
paste input "686163"
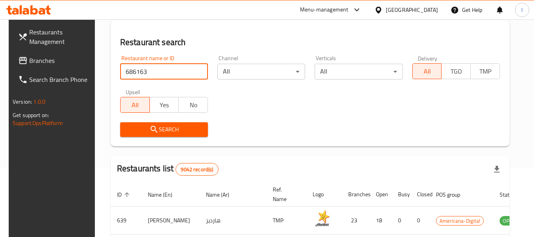
scroll to position [79, 0]
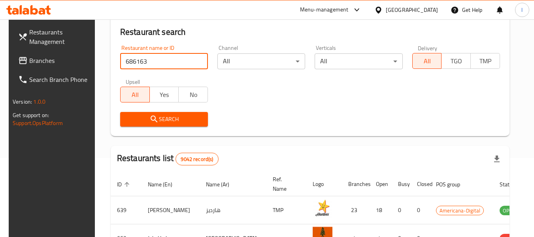
type input "686163"
click at [179, 123] on span "Search" at bounding box center [163, 119] width 75 height 10
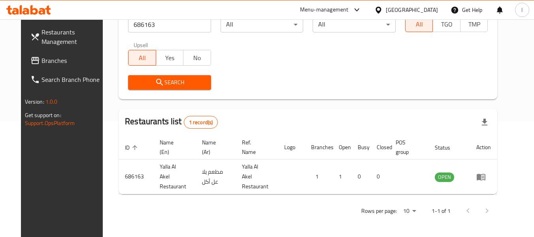
scroll to position [109, 0]
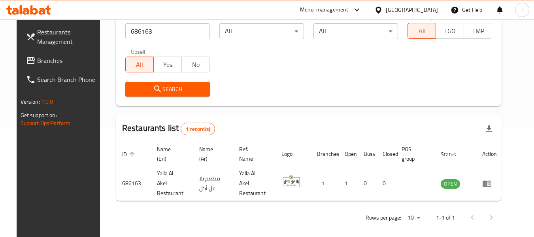
drag, startPoint x: 427, startPoint y: 9, endPoint x: 425, endPoint y: 16, distance: 7.0
click at [427, 10] on div "[GEOGRAPHIC_DATA]" at bounding box center [412, 10] width 52 height 9
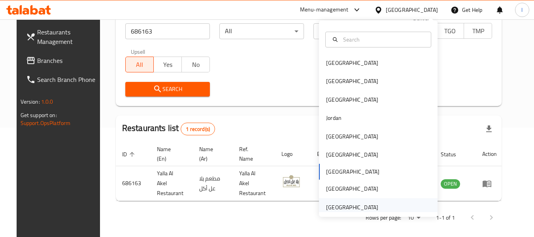
click at [381, 204] on div "[GEOGRAPHIC_DATA]" at bounding box center [378, 207] width 118 height 18
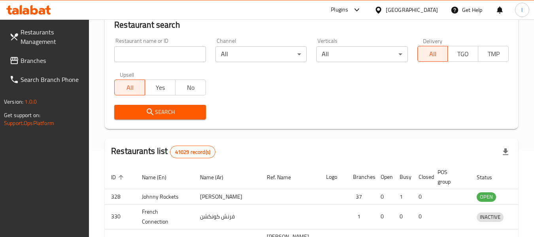
scroll to position [109, 0]
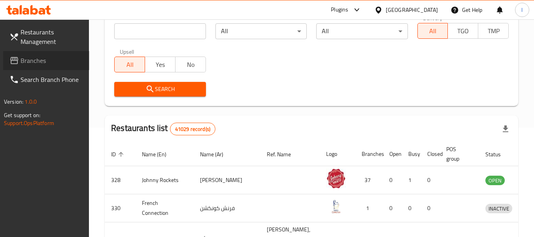
click at [39, 60] on span "Branches" at bounding box center [52, 60] width 62 height 9
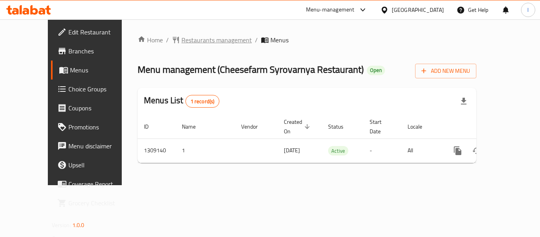
click at [181, 38] on span "Restaurants management" at bounding box center [216, 39] width 70 height 9
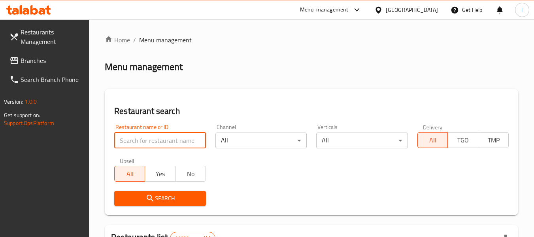
paste input "704630"
type input "704630"
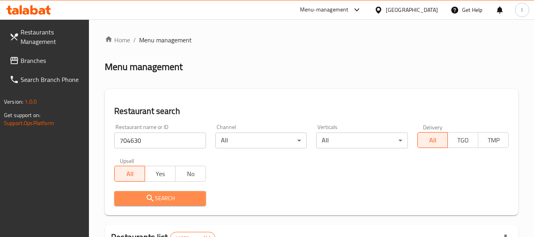
click at [156, 196] on span "Search" at bounding box center [159, 198] width 79 height 10
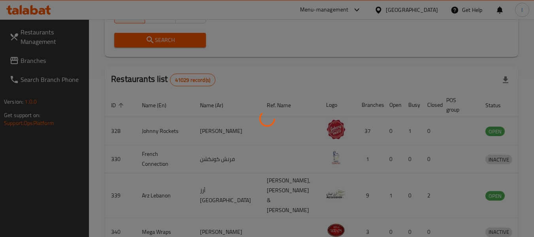
scroll to position [116, 0]
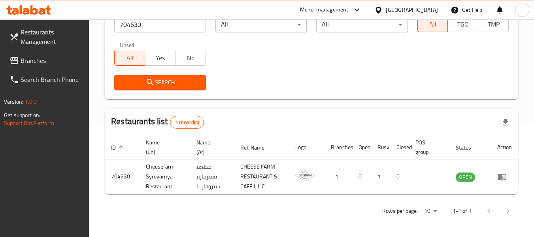
click at [402, 7] on div "[GEOGRAPHIC_DATA]" at bounding box center [412, 10] width 52 height 9
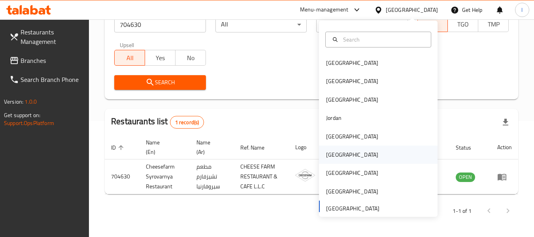
click at [320, 158] on div "[GEOGRAPHIC_DATA]" at bounding box center [352, 154] width 65 height 18
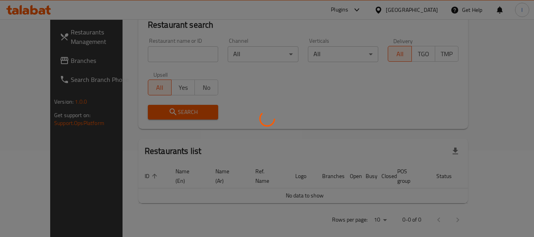
scroll to position [116, 0]
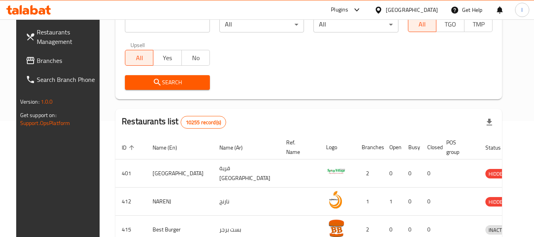
click at [51, 55] on link "Branches" at bounding box center [62, 60] width 86 height 19
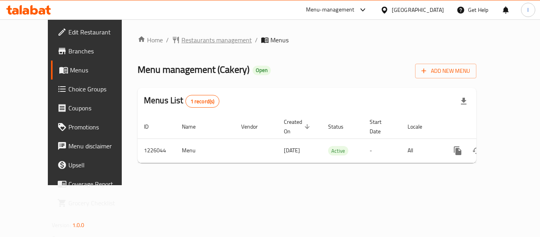
click at [201, 41] on span "Restaurants management" at bounding box center [216, 39] width 70 height 9
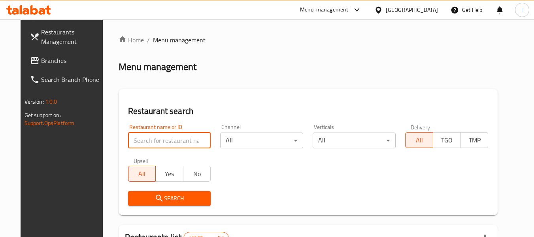
paste input "675506"
type input "675506"
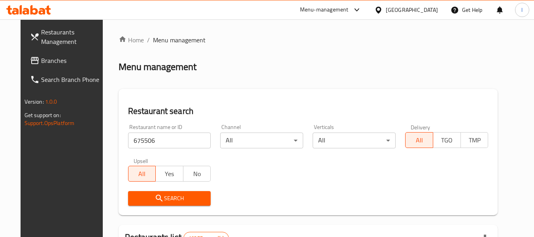
click at [156, 194] on span "Search" at bounding box center [169, 198] width 70 height 10
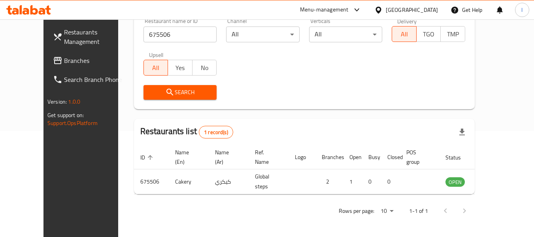
scroll to position [109, 0]
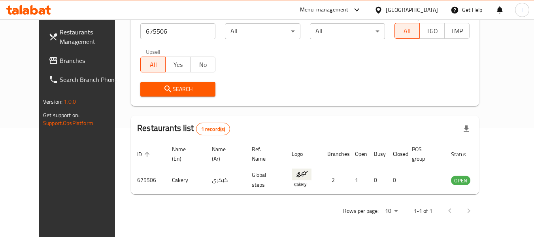
click at [414, 15] on div "Oman" at bounding box center [406, 9] width 76 height 19
click at [386, 10] on div at bounding box center [379, 10] width 11 height 9
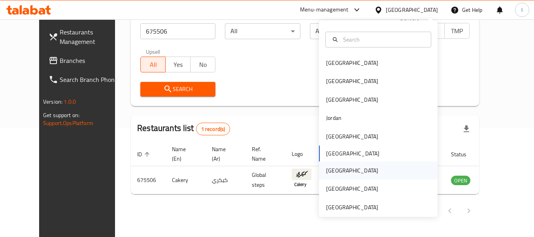
click at [326, 168] on div "Qatar" at bounding box center [352, 170] width 52 height 9
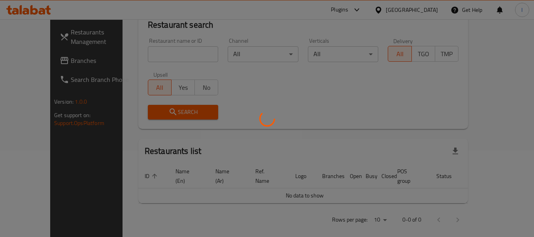
scroll to position [109, 0]
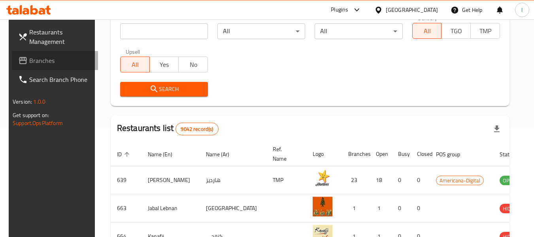
click at [51, 64] on span "Branches" at bounding box center [60, 60] width 62 height 9
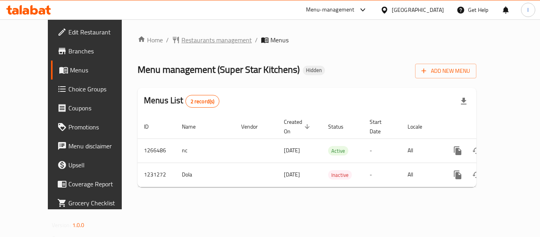
click at [197, 39] on span "Restaurants management" at bounding box center [216, 39] width 70 height 9
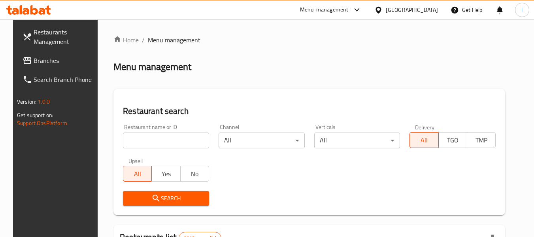
click at [158, 137] on input "search" at bounding box center [166, 140] width 86 height 16
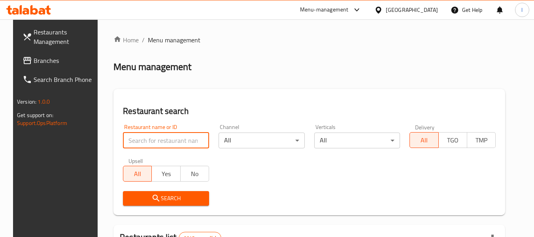
paste input "676808"
type input "676808"
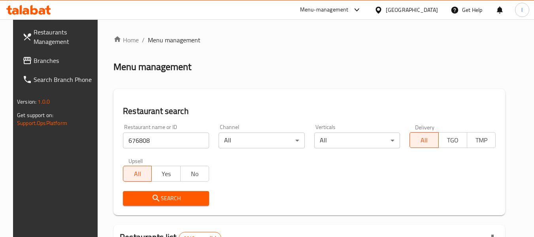
click at [170, 196] on span "Search" at bounding box center [165, 198] width 73 height 10
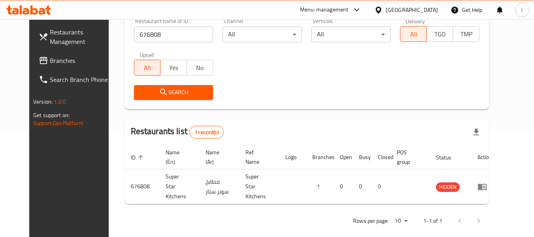
scroll to position [109, 0]
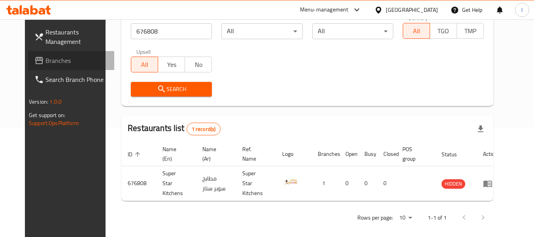
click at [28, 58] on link "Branches" at bounding box center [71, 60] width 86 height 19
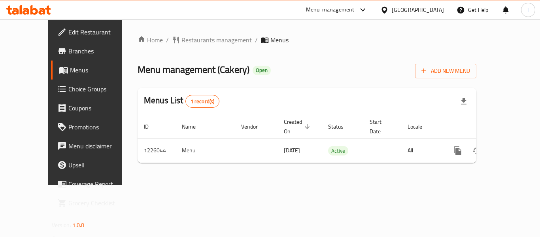
click at [190, 40] on span "Restaurants management" at bounding box center [216, 39] width 70 height 9
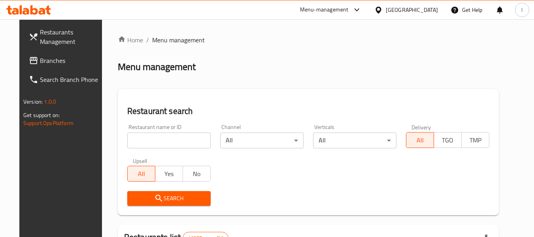
click at [166, 137] on input "search" at bounding box center [168, 140] width 83 height 16
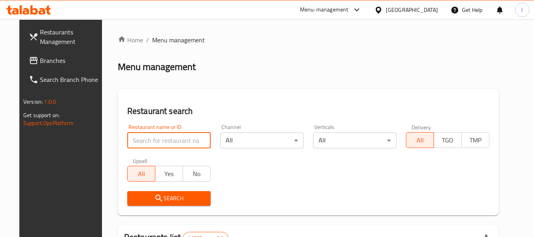
paste input "675506"
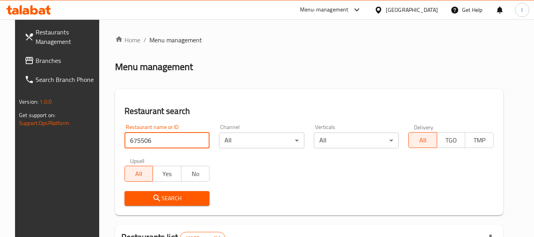
scroll to position [39, 0]
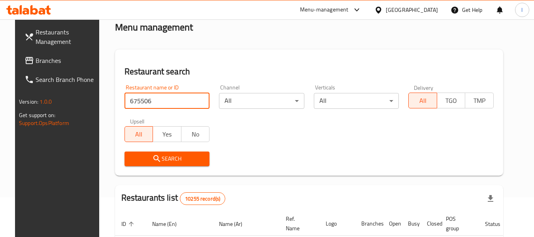
type input "675506"
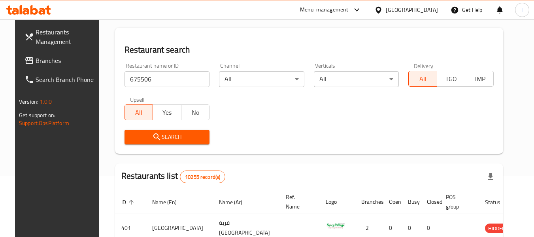
scroll to position [118, 0]
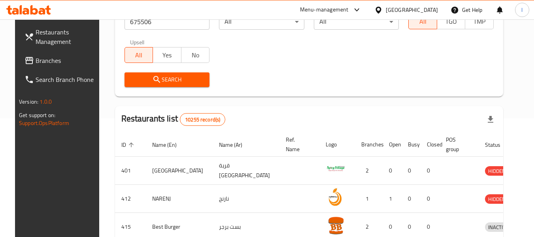
click at [177, 81] on span "Search" at bounding box center [167, 80] width 73 height 10
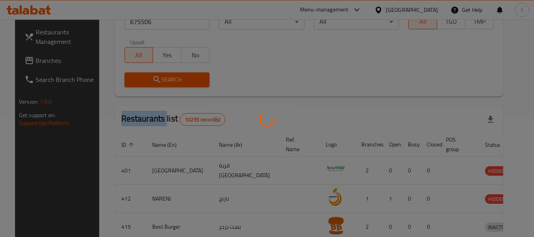
click at [177, 81] on div at bounding box center [267, 118] width 534 height 237
click at [310, 77] on div at bounding box center [267, 118] width 534 height 237
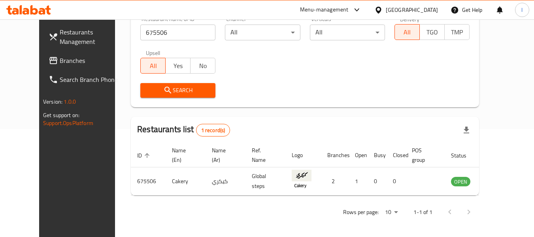
scroll to position [109, 0]
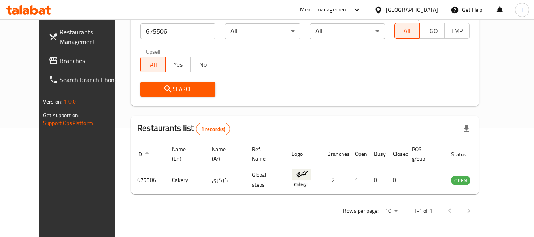
click at [427, 8] on div "Oman" at bounding box center [412, 10] width 52 height 9
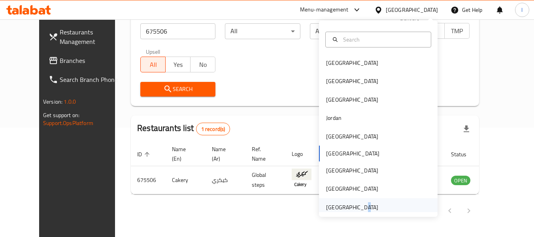
click at [355, 205] on div "[GEOGRAPHIC_DATA]" at bounding box center [352, 207] width 52 height 9
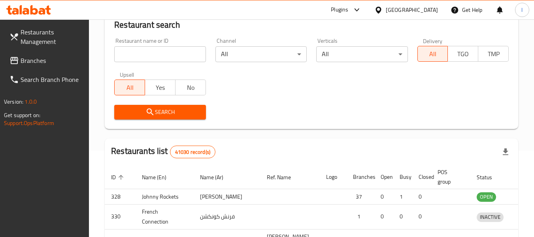
scroll to position [109, 0]
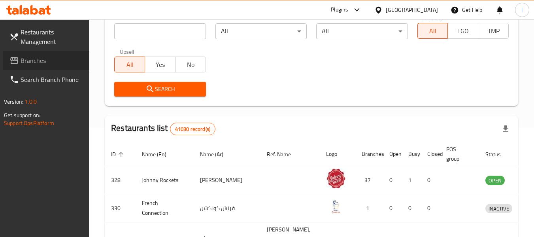
click at [45, 59] on span "Branches" at bounding box center [52, 60] width 62 height 9
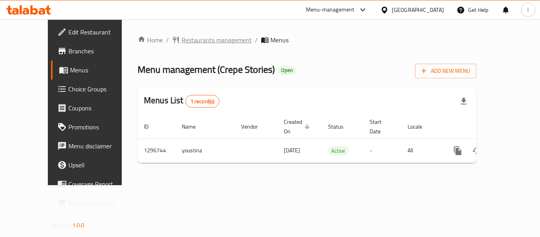
click at [199, 41] on span "Restaurants management" at bounding box center [216, 39] width 70 height 9
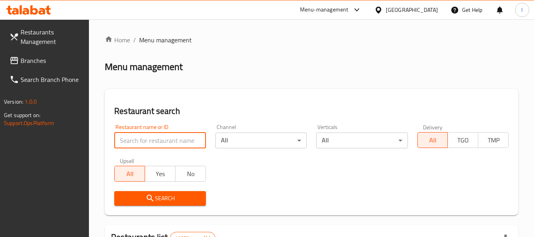
click at [155, 138] on input "search" at bounding box center [159, 140] width 91 height 16
paste input "699899"
type input "699899"
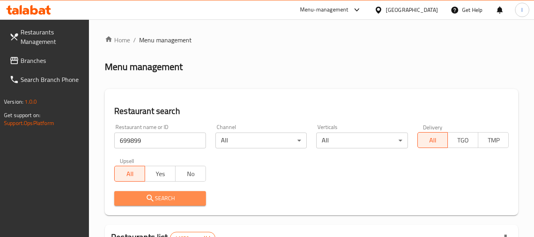
click at [150, 197] on icon "submit" at bounding box center [149, 197] width 9 height 9
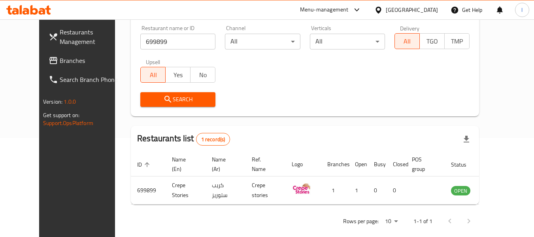
scroll to position [109, 0]
